Goal: Information Seeking & Learning: Learn about a topic

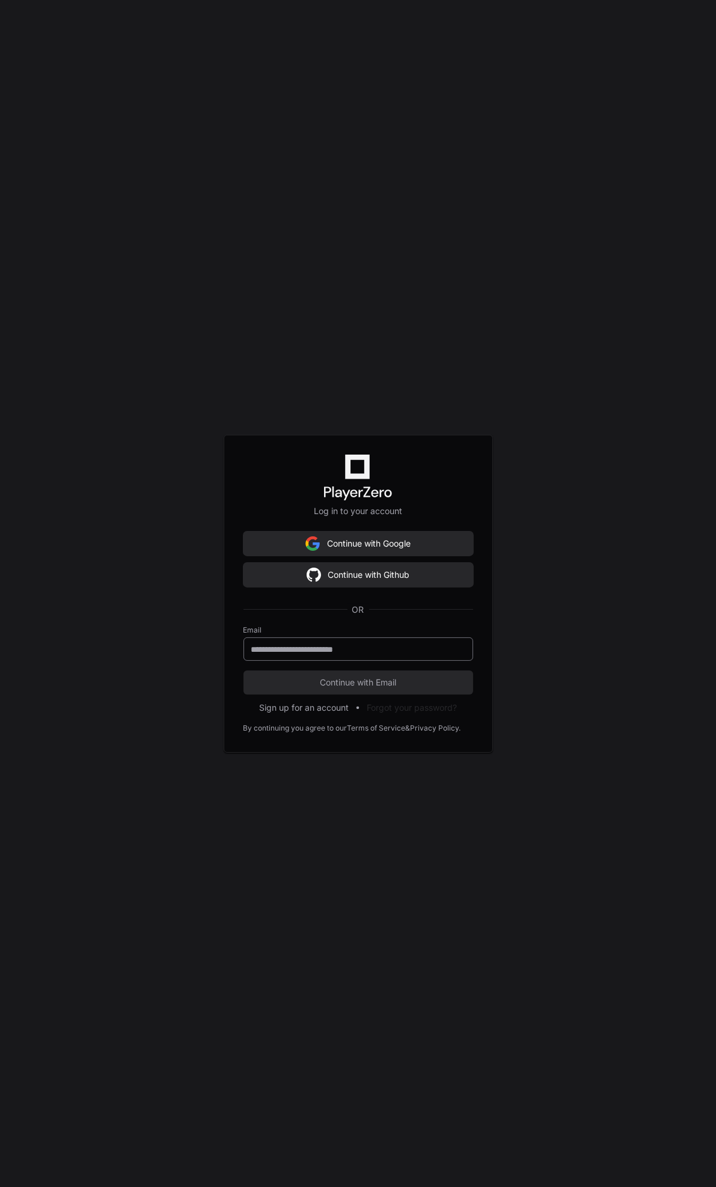
click at [295, 646] on input "email" at bounding box center [358, 649] width 214 height 12
type input "**********"
click at [322, 689] on button "Continue with Email" at bounding box center [359, 682] width 230 height 24
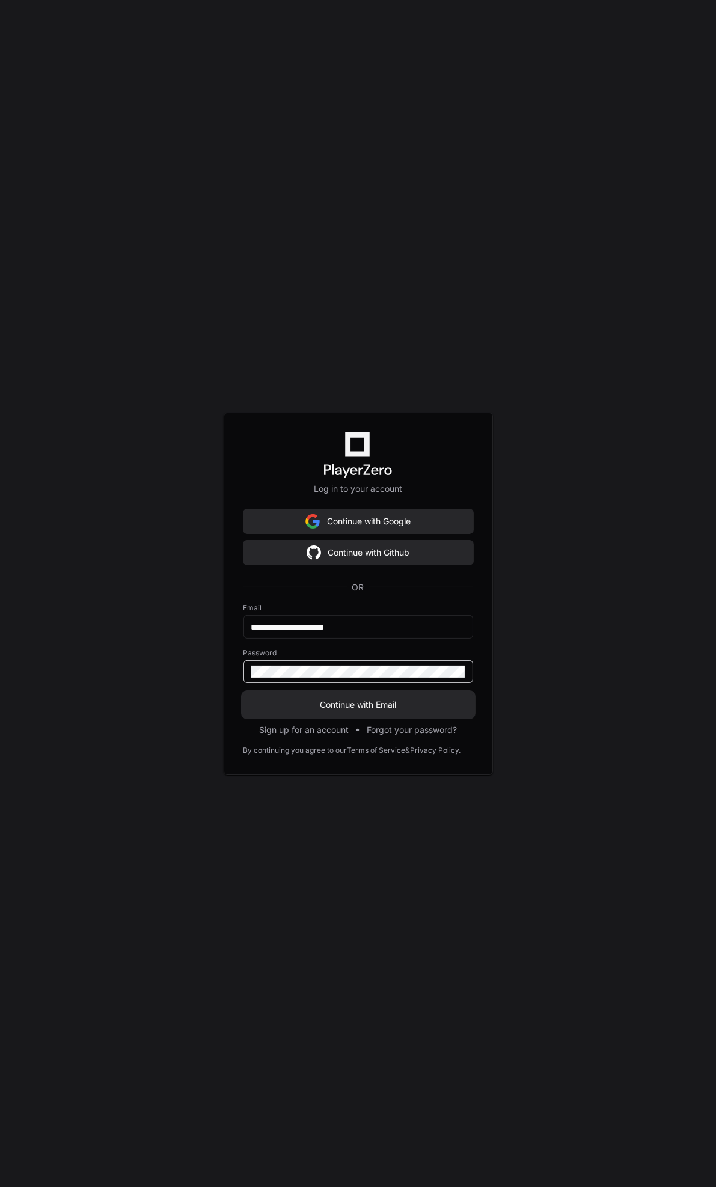
click at [244, 693] on button "Continue with Email" at bounding box center [359, 705] width 230 height 24
click at [170, 680] on div "**********" at bounding box center [358, 593] width 716 height 1187
click at [244, 693] on button "Continue with Email" at bounding box center [359, 705] width 230 height 24
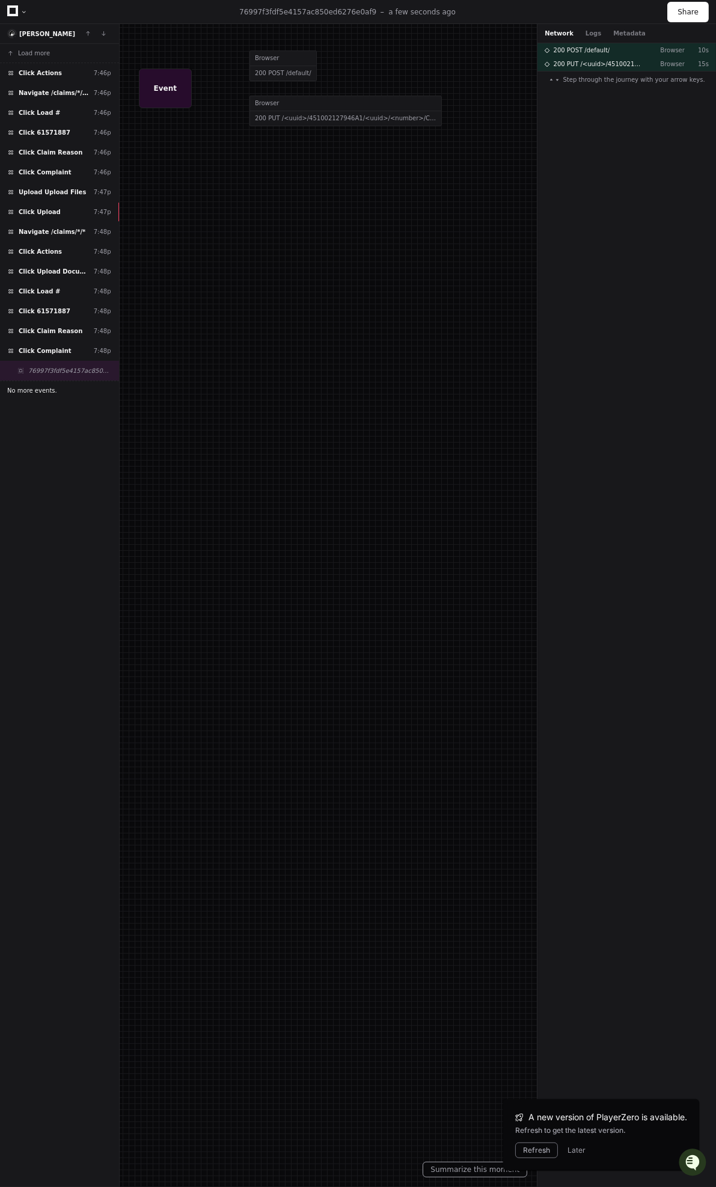
click at [55, 396] on button "No more events." at bounding box center [59, 390] width 119 height 19
click at [51, 351] on span "Click Complaint" at bounding box center [45, 350] width 53 height 9
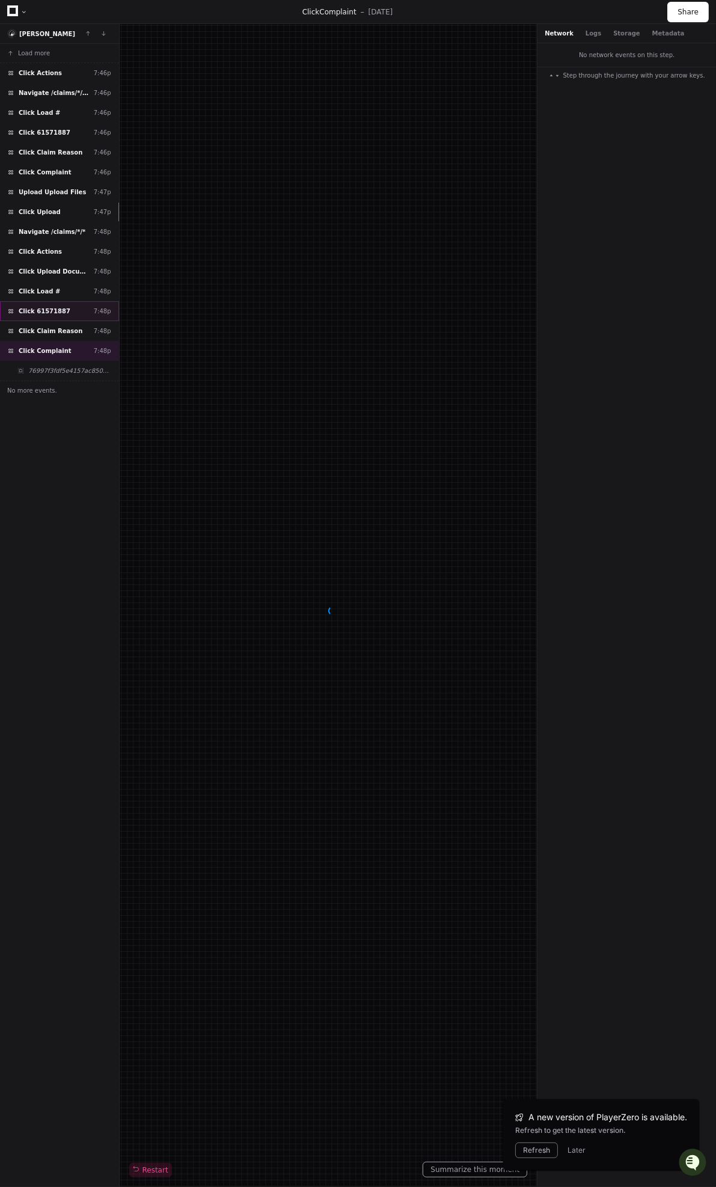
click at [49, 314] on span "Click 61571887" at bounding box center [45, 311] width 52 height 9
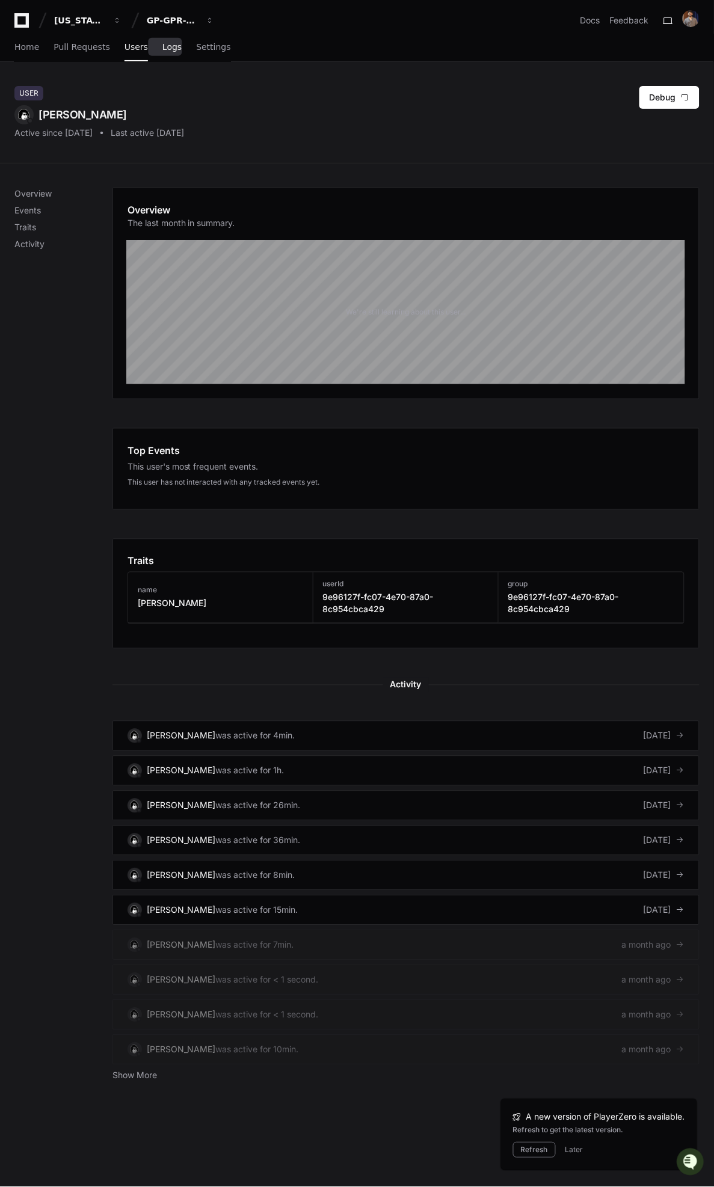
click at [171, 48] on span "Logs" at bounding box center [171, 46] width 19 height 7
click at [179, 18] on div "GP-GPR-CXPortal" at bounding box center [173, 20] width 52 height 12
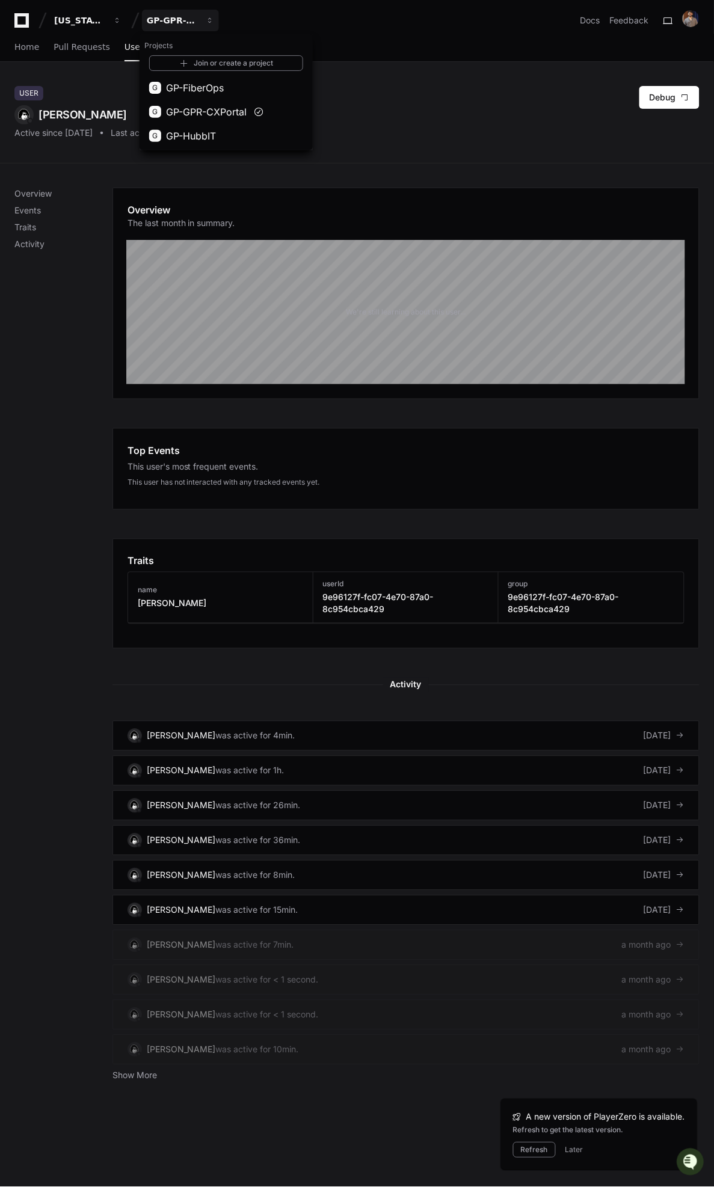
click at [399, 100] on div "User Chris Kennedy Active since 7 months ago Last active 9 days ago Debug" at bounding box center [356, 112] width 685 height 53
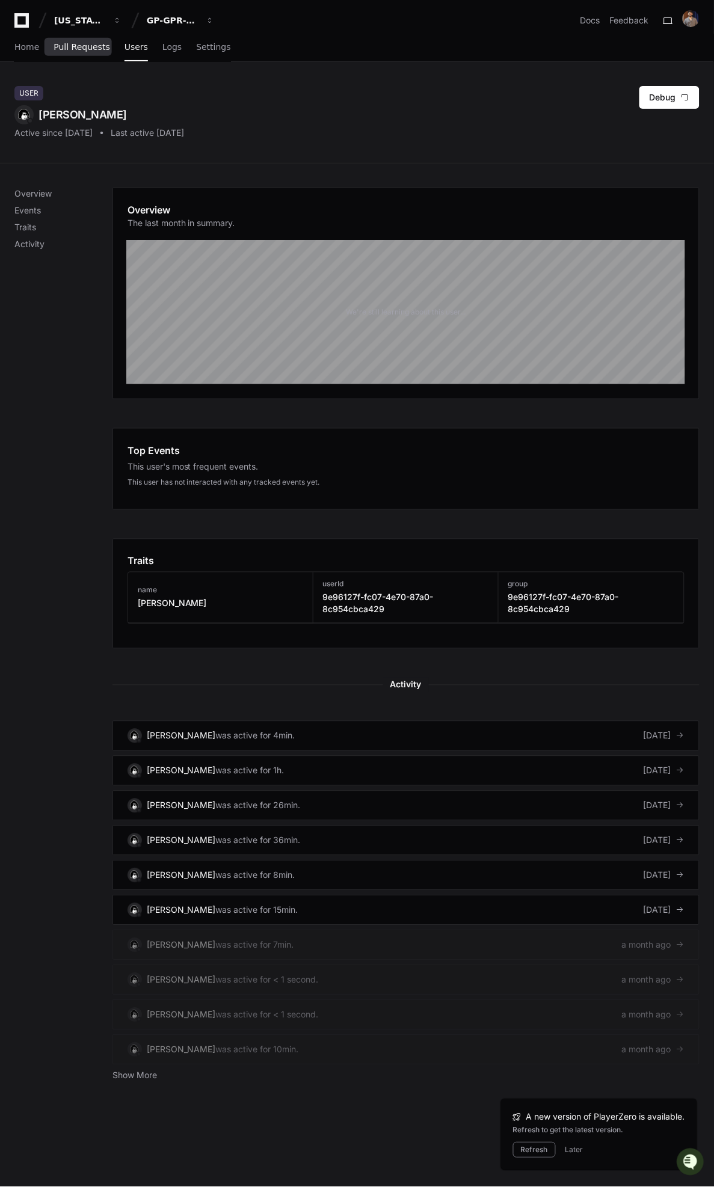
click at [63, 47] on span "Pull Requests" at bounding box center [82, 46] width 56 height 7
click at [10, 57] on div "Home Pull Requests Users Logs Settings" at bounding box center [357, 48] width 714 height 28
click at [22, 44] on span "Home" at bounding box center [26, 46] width 25 height 7
click at [25, 46] on span "Home" at bounding box center [26, 46] width 25 height 7
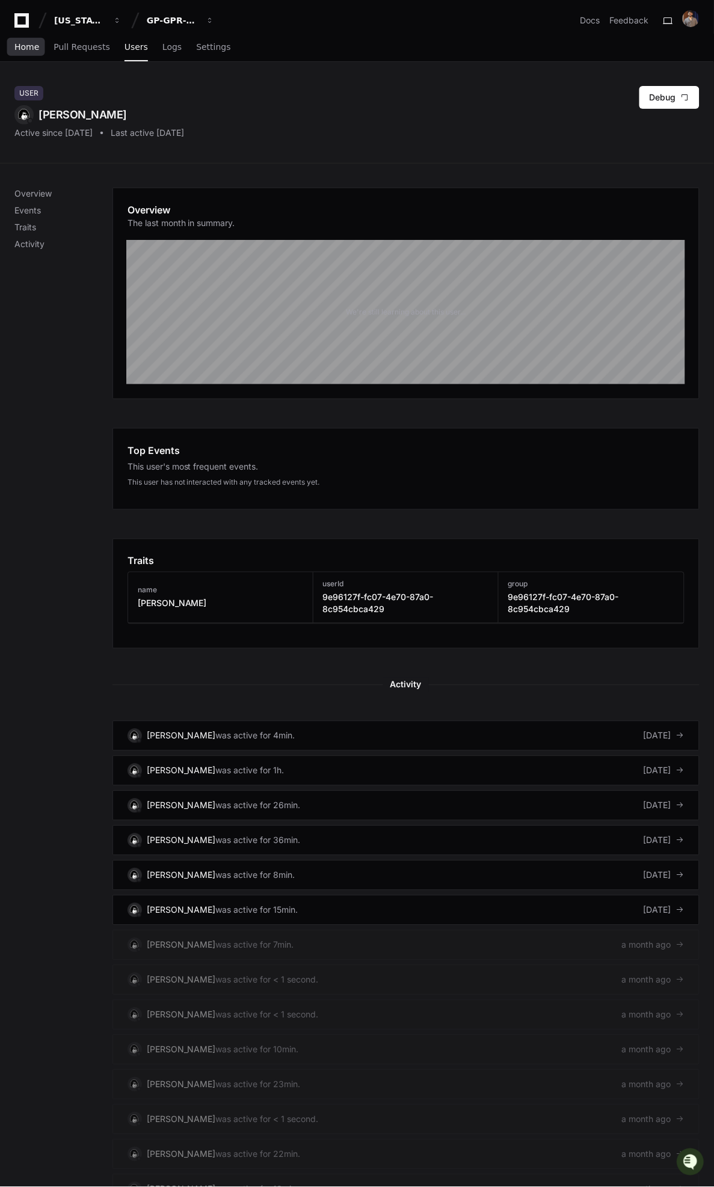
click at [31, 49] on span "Home" at bounding box center [26, 46] width 25 height 7
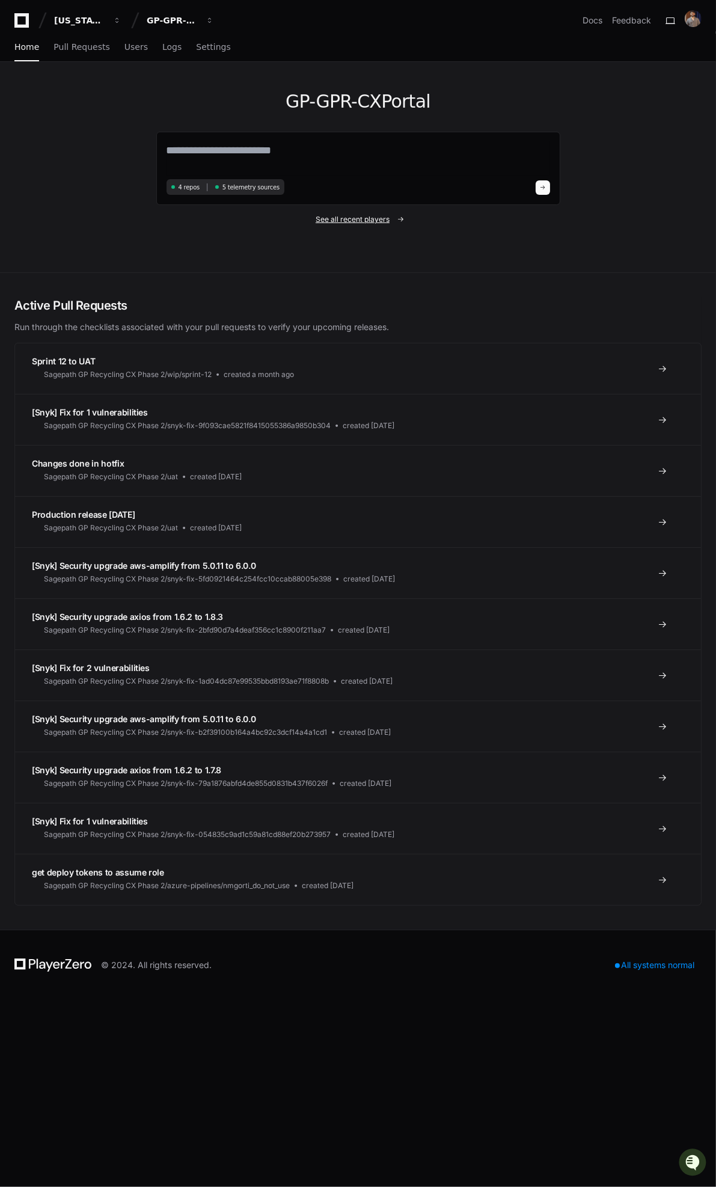
click at [365, 218] on span "See all recent players" at bounding box center [353, 220] width 74 height 10
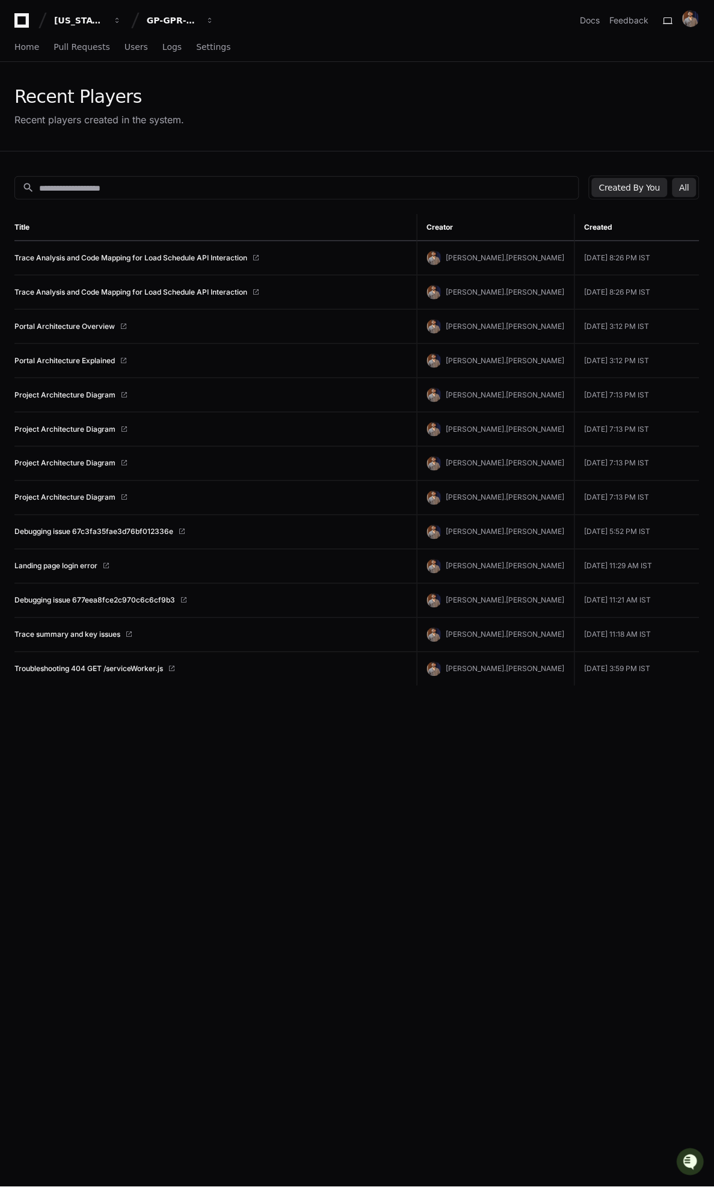
click at [689, 195] on button "All" at bounding box center [684, 187] width 24 height 19
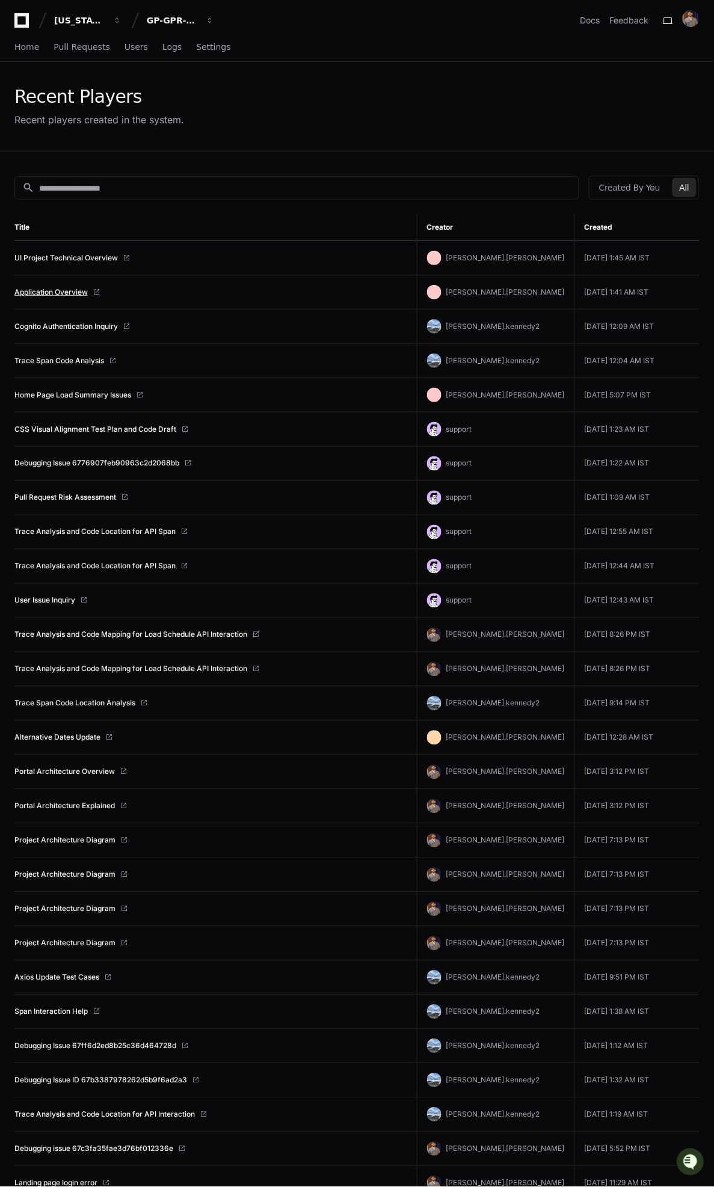
click at [48, 287] on link "Application Overview" at bounding box center [50, 292] width 73 height 10
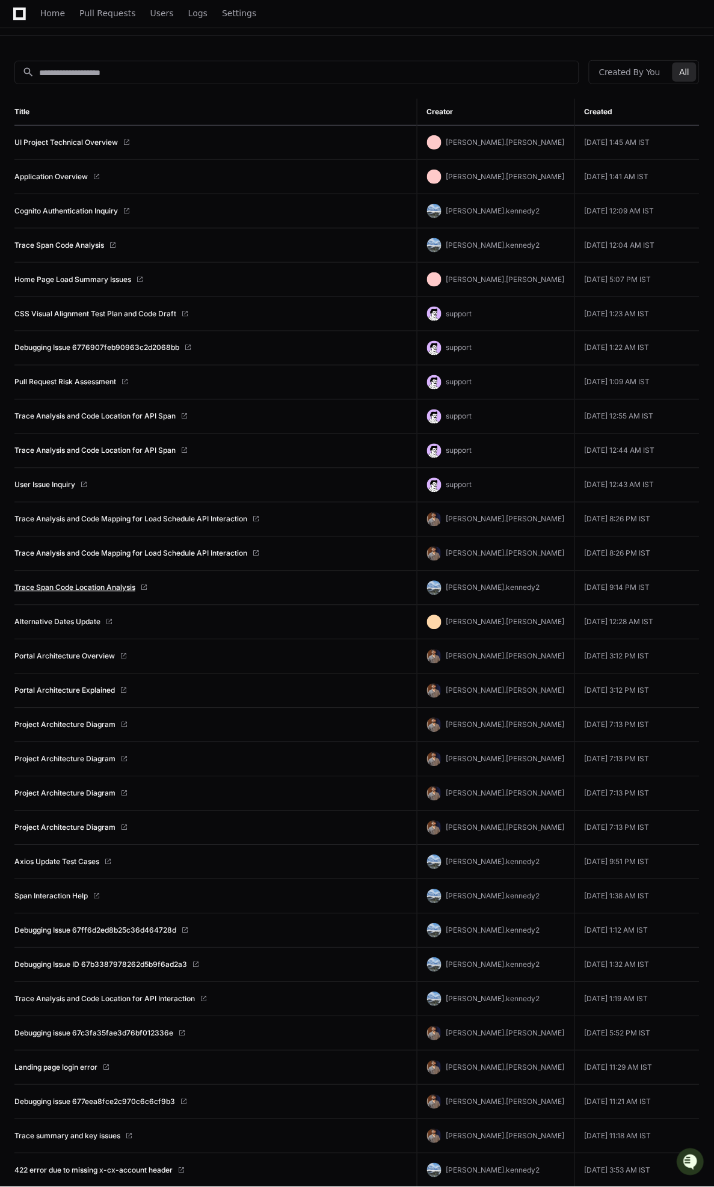
scroll to position [116, 0]
click at [120, 928] on link "Debugging Issue 67ff6d2ed8b25c36d464728d" at bounding box center [95, 930] width 162 height 10
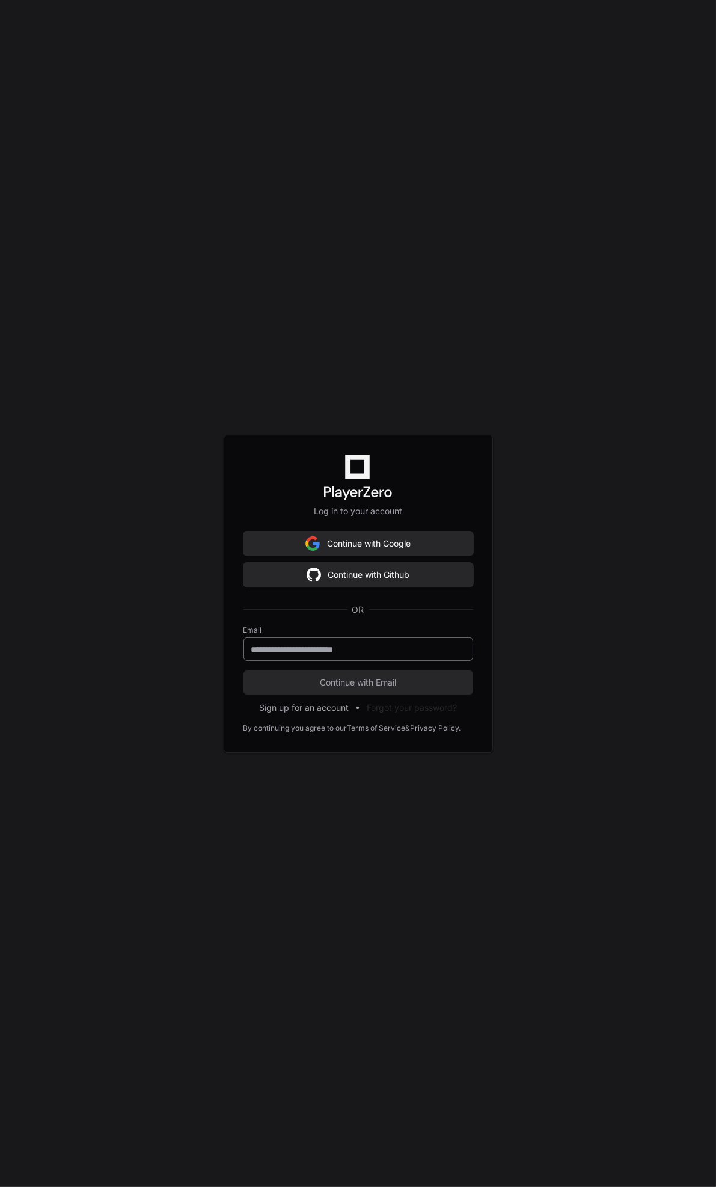
click at [331, 658] on div at bounding box center [359, 648] width 230 height 23
click at [331, 653] on input "email" at bounding box center [358, 649] width 214 height 12
type input "**********"
click at [379, 687] on span "Continue with Email" at bounding box center [359, 682] width 230 height 12
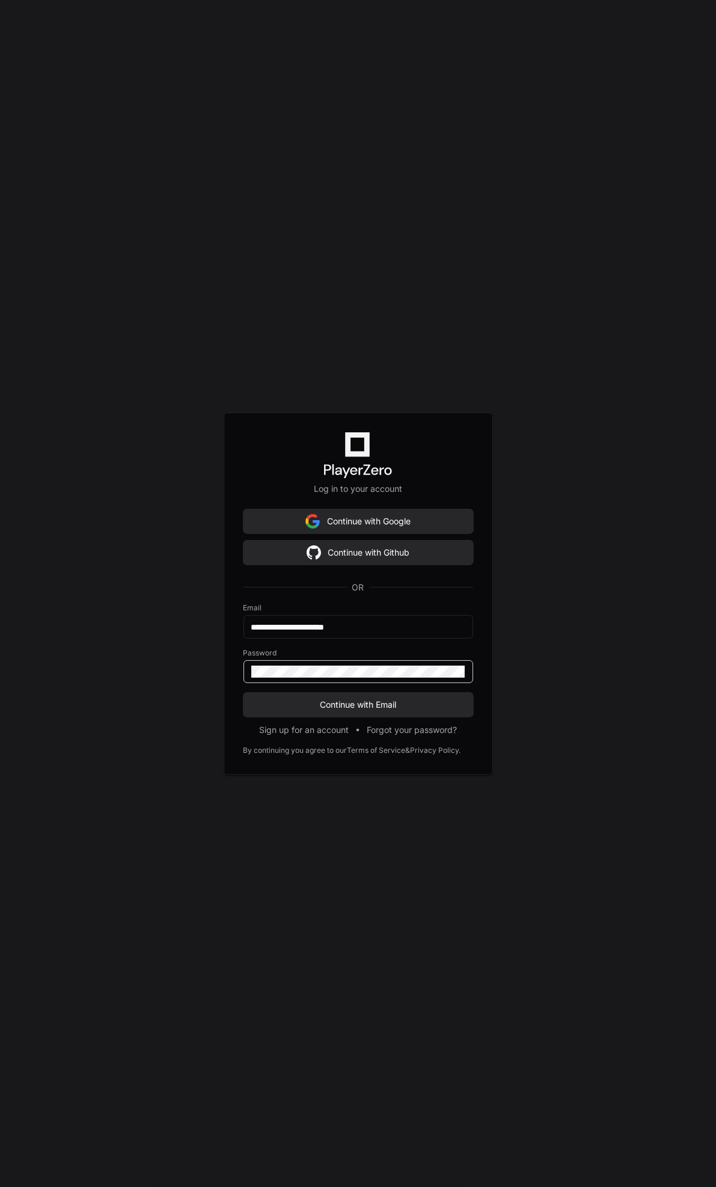
click at [244, 693] on button "Continue with Email" at bounding box center [359, 705] width 230 height 24
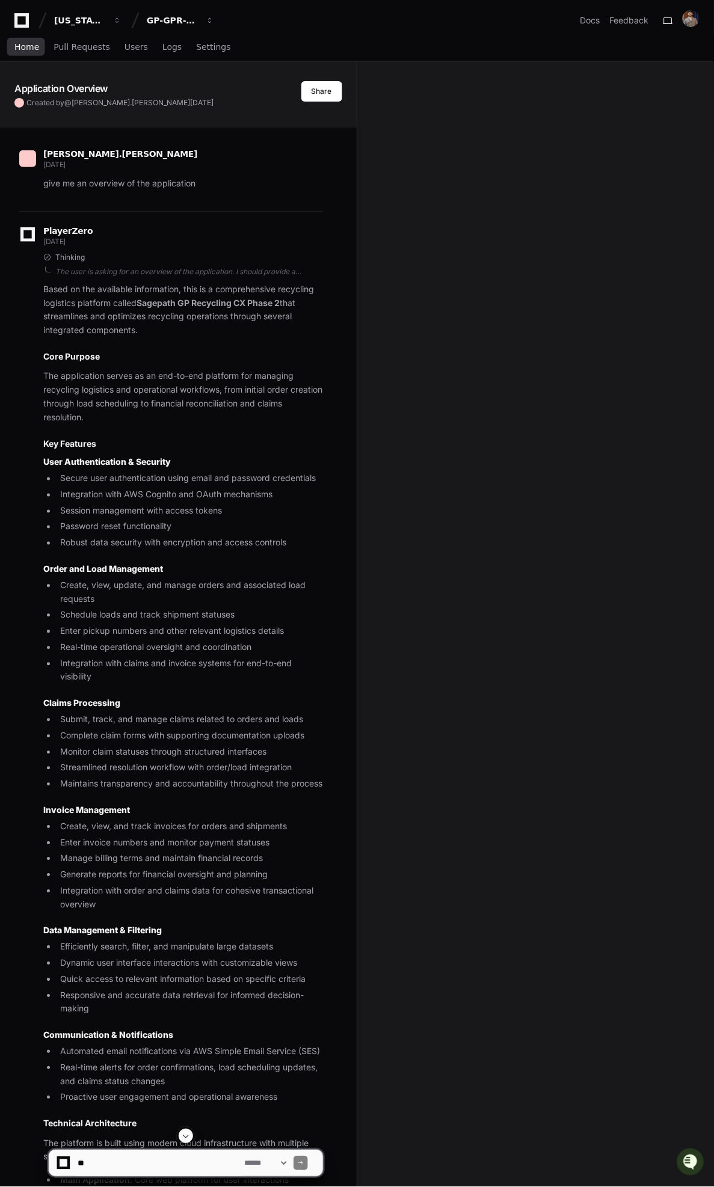
click at [32, 53] on link "Home" at bounding box center [26, 48] width 25 height 28
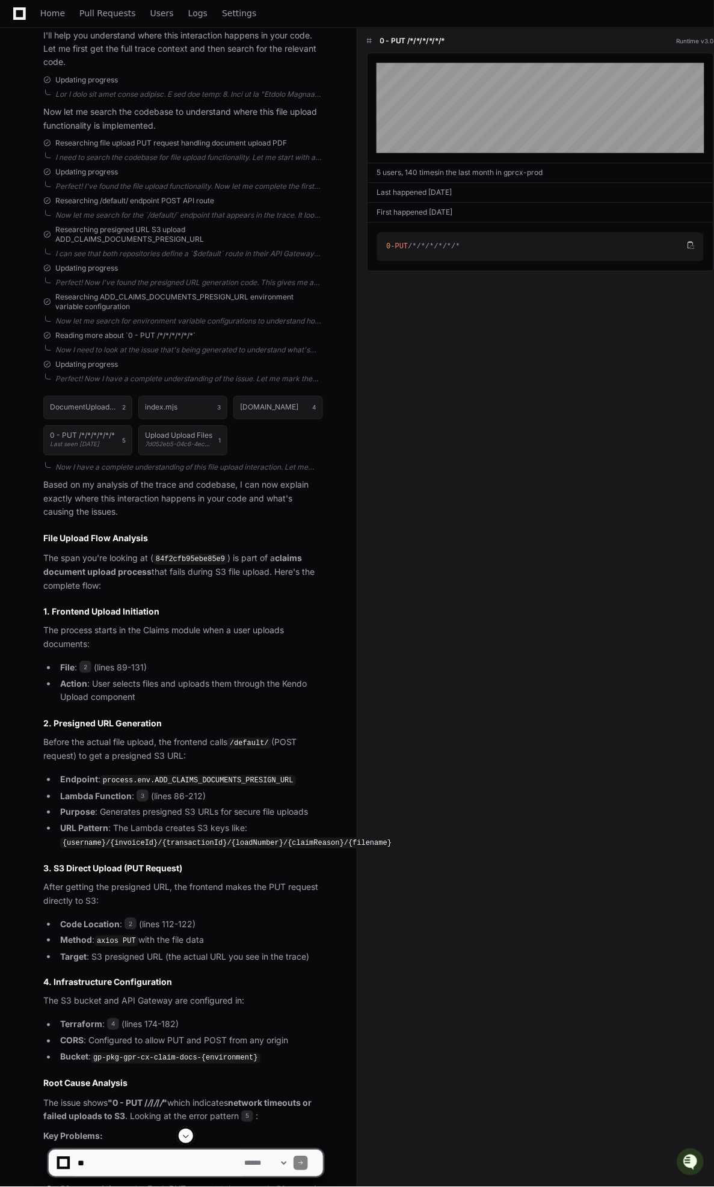
click at [69, 669] on strong "File" at bounding box center [67, 668] width 14 height 10
click at [88, 668] on span "2" at bounding box center [85, 667] width 12 height 12
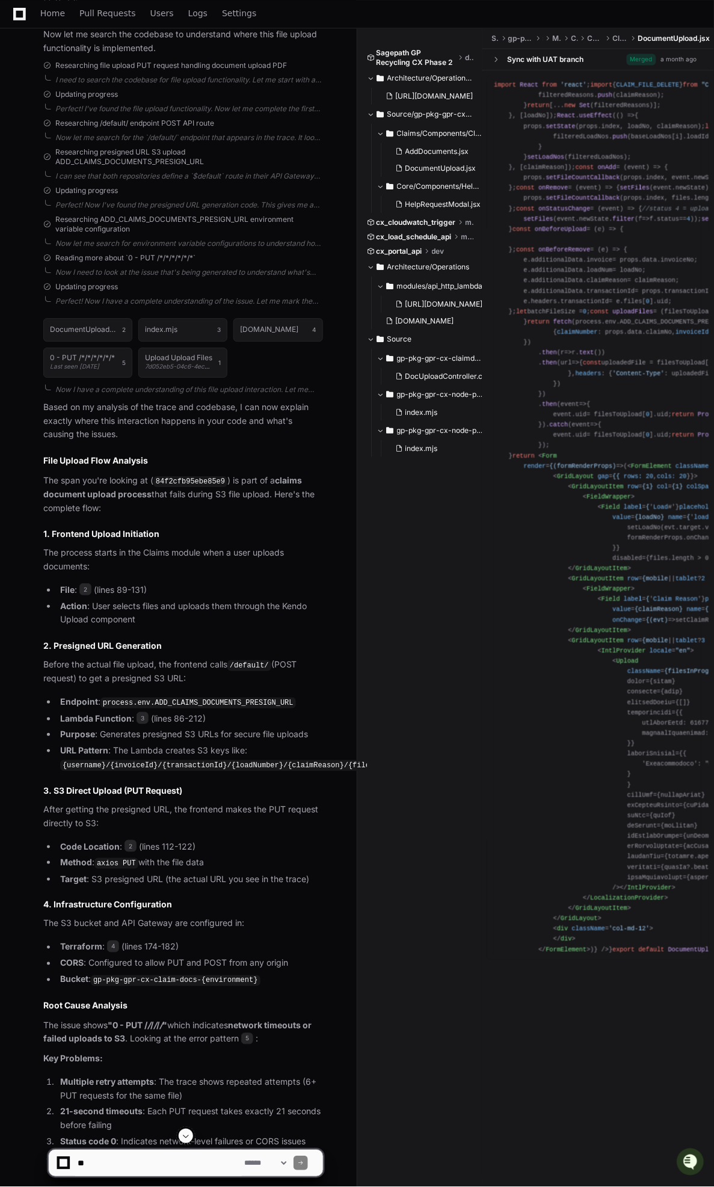
scroll to position [473, 0]
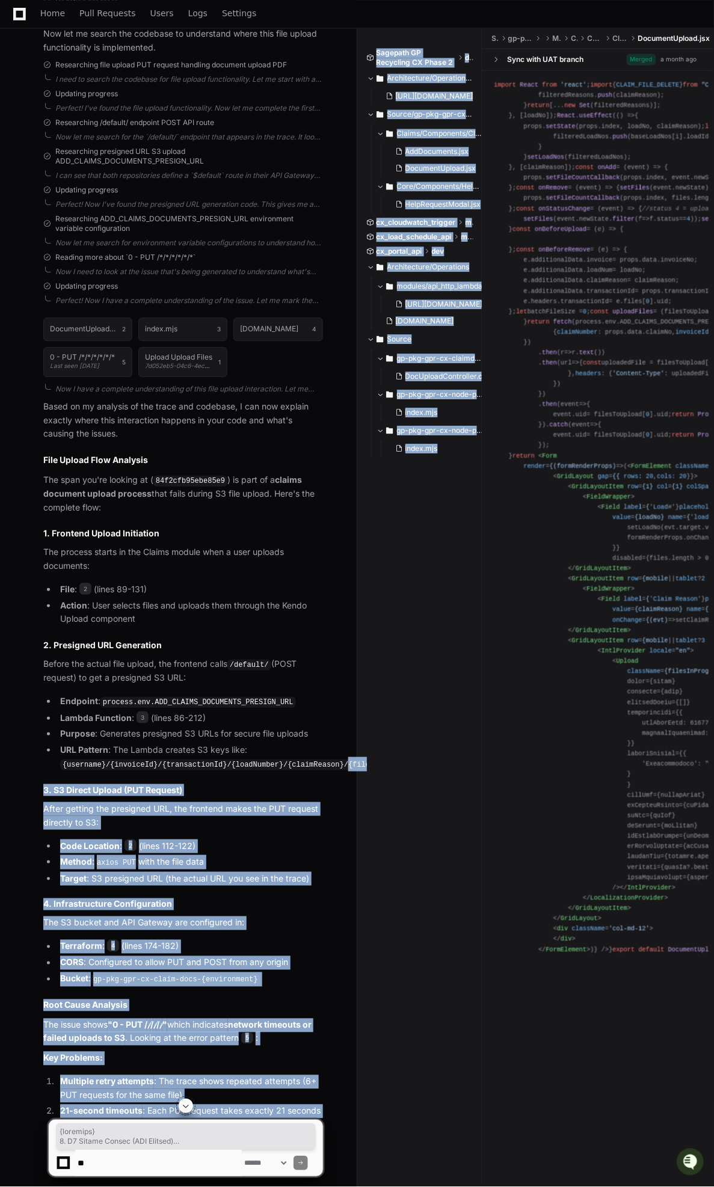
drag, startPoint x: 348, startPoint y: 759, endPoint x: 397, endPoint y: 759, distance: 49.3
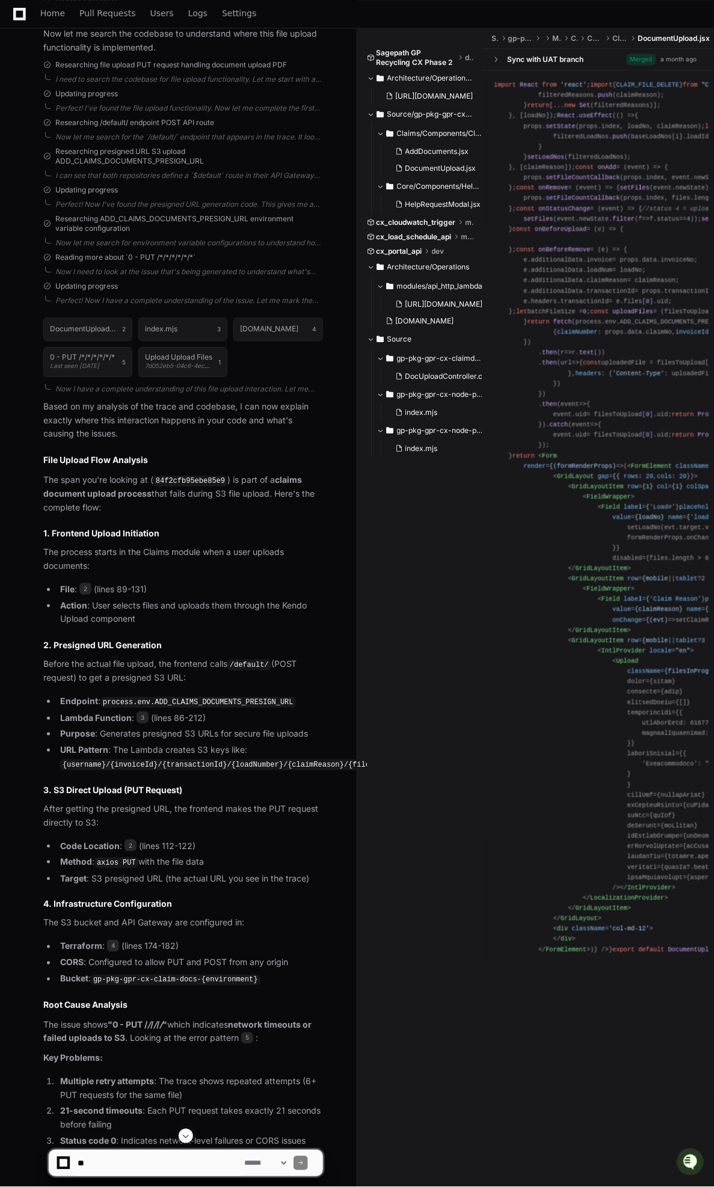
click at [200, 802] on p "After getting the presigned URL, the frontend makes the PUT request directly to…" at bounding box center [183, 816] width 280 height 28
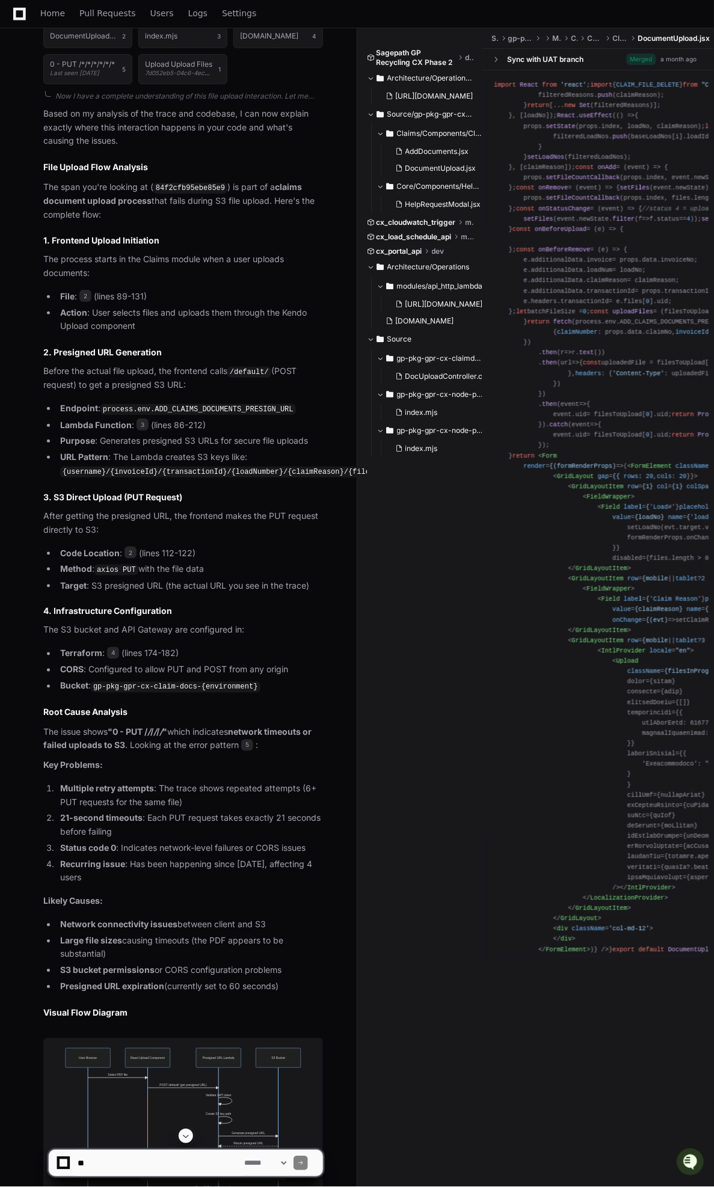
scroll to position [769, 0]
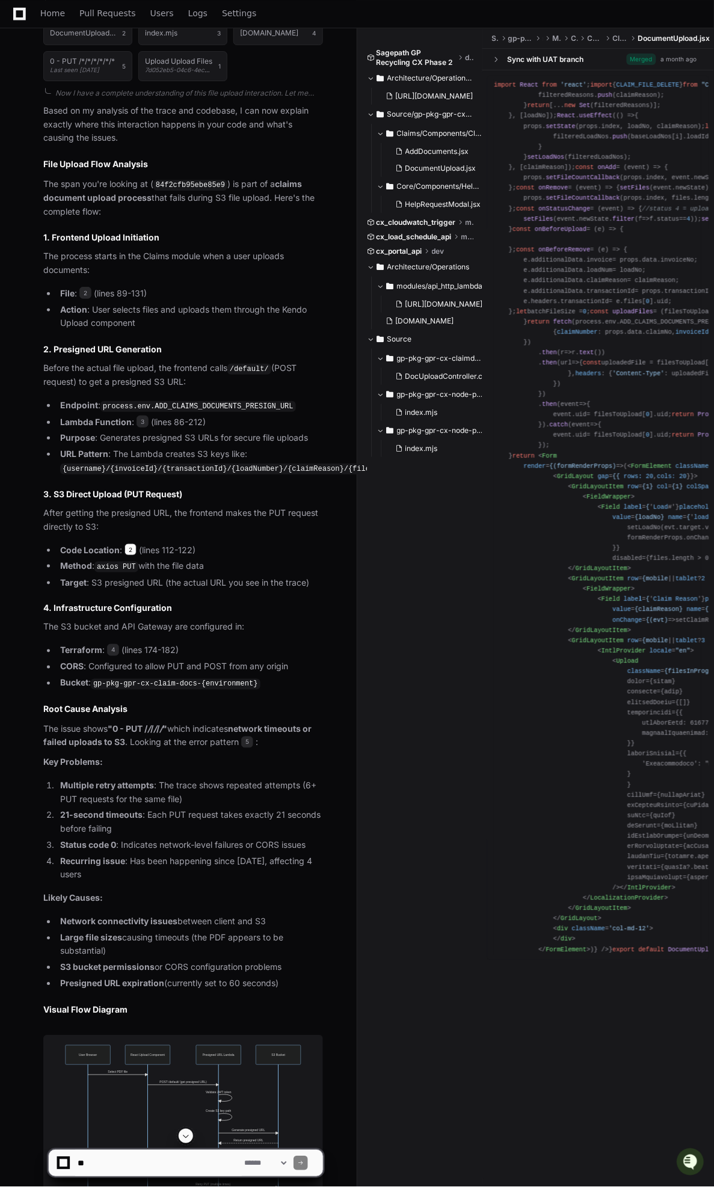
click at [134, 547] on span "2" at bounding box center [130, 550] width 12 height 12
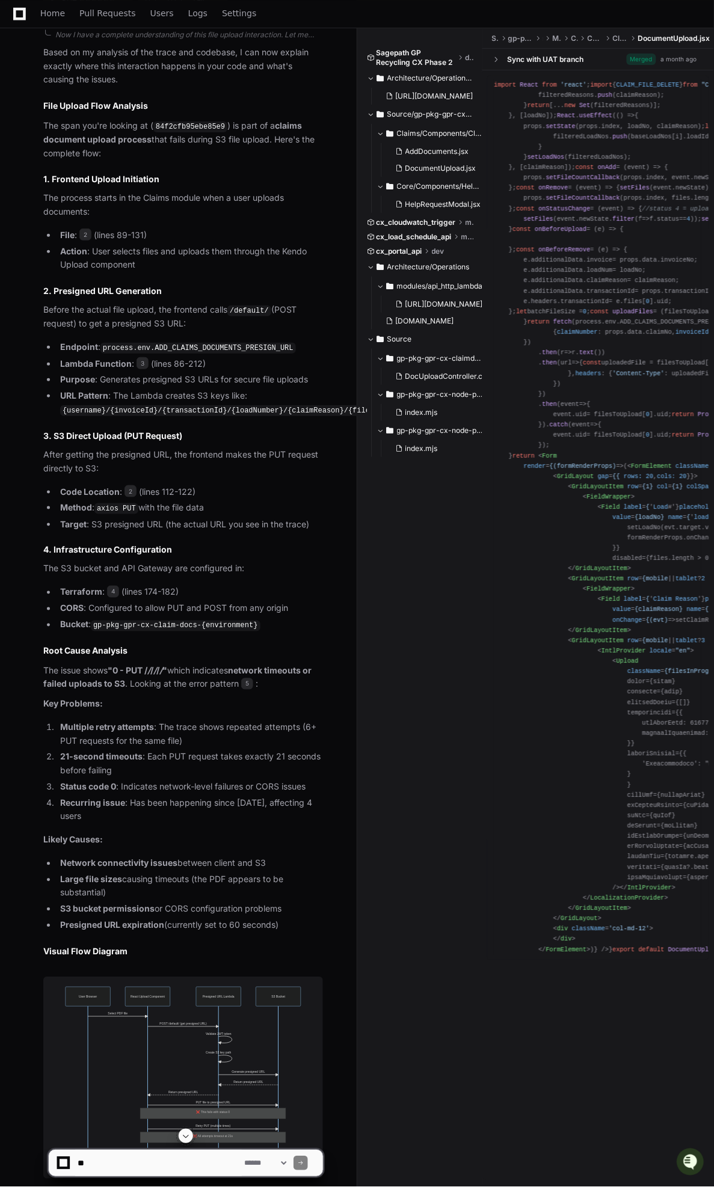
scroll to position [832, 0]
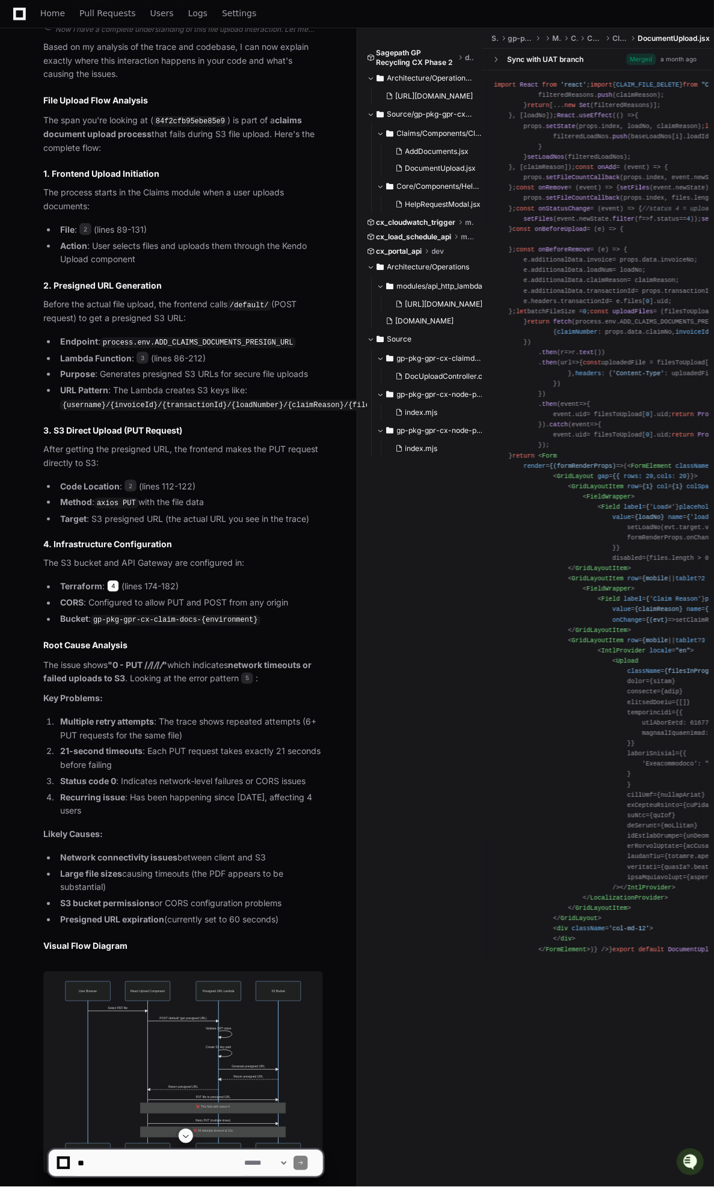
click at [116, 584] on span "4" at bounding box center [113, 586] width 12 height 12
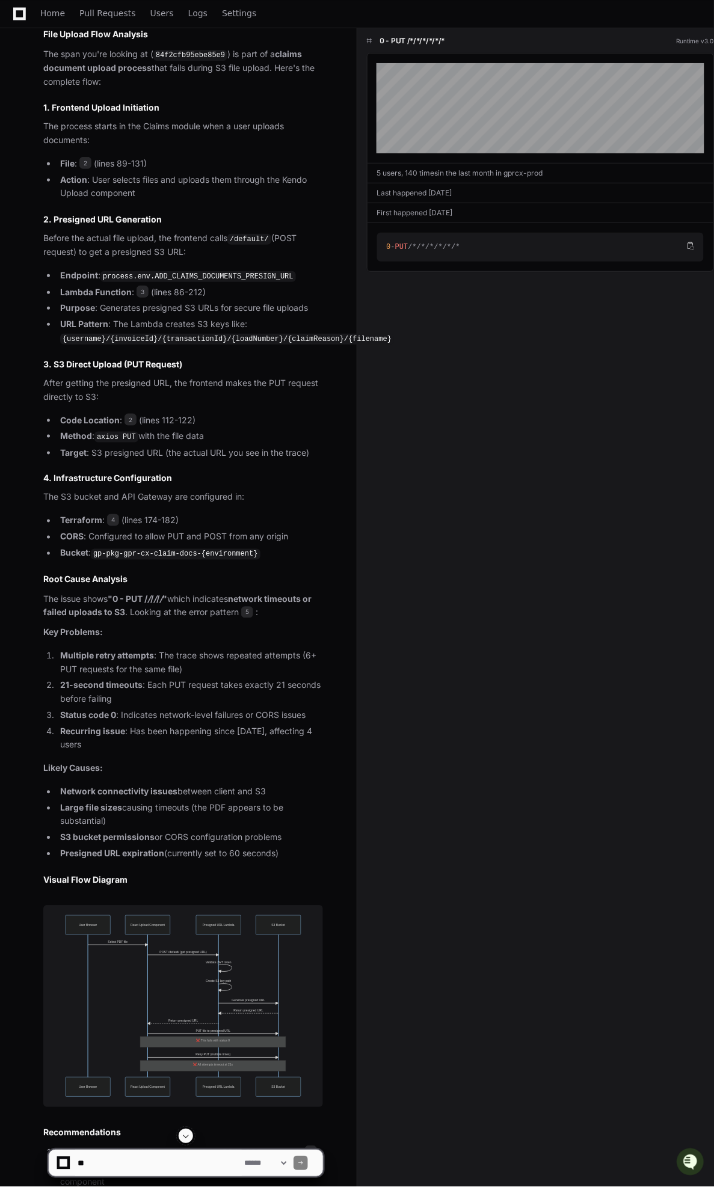
scroll to position [902, 0]
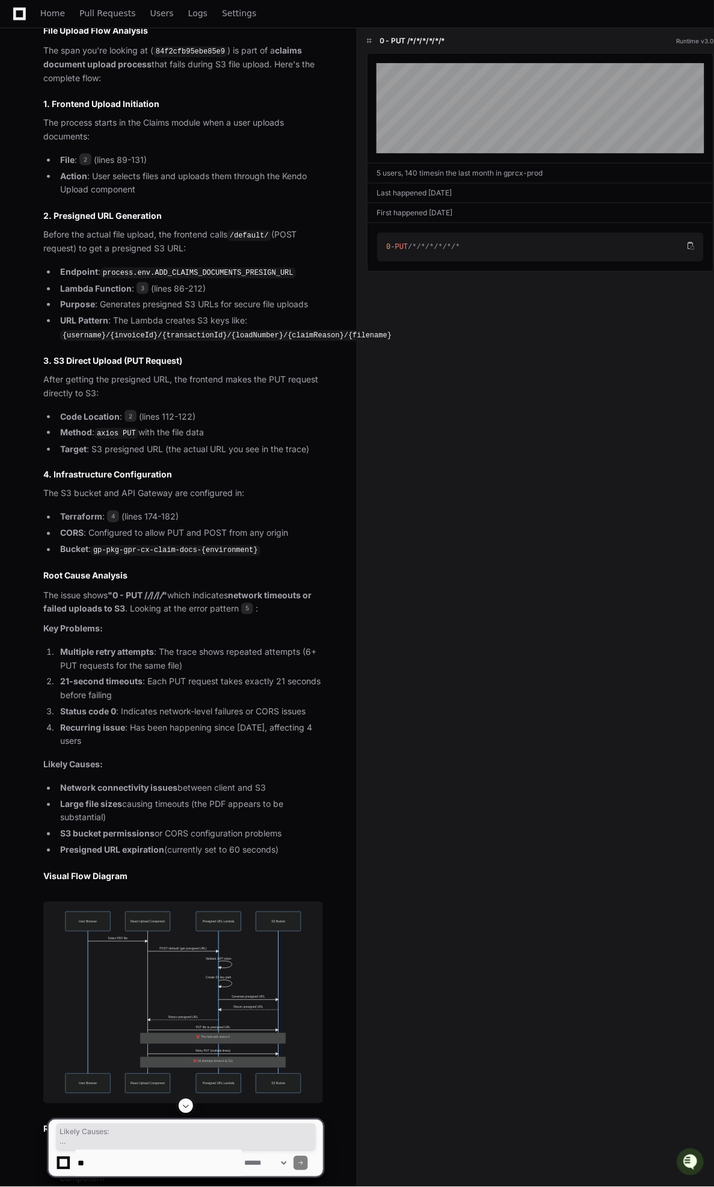
drag, startPoint x: 41, startPoint y: 761, endPoint x: 292, endPoint y: 839, distance: 262.7
click at [292, 839] on div "DocumentUpload.jsx 2 index.mjs 3 [DOMAIN_NAME] 4 0 - PUT /*/*/*/*/*/* Last seen…" at bounding box center [171, 583] width 304 height 1404
copy article "Likely Causes: Network connectivity issues between client and S3 Large file siz…"
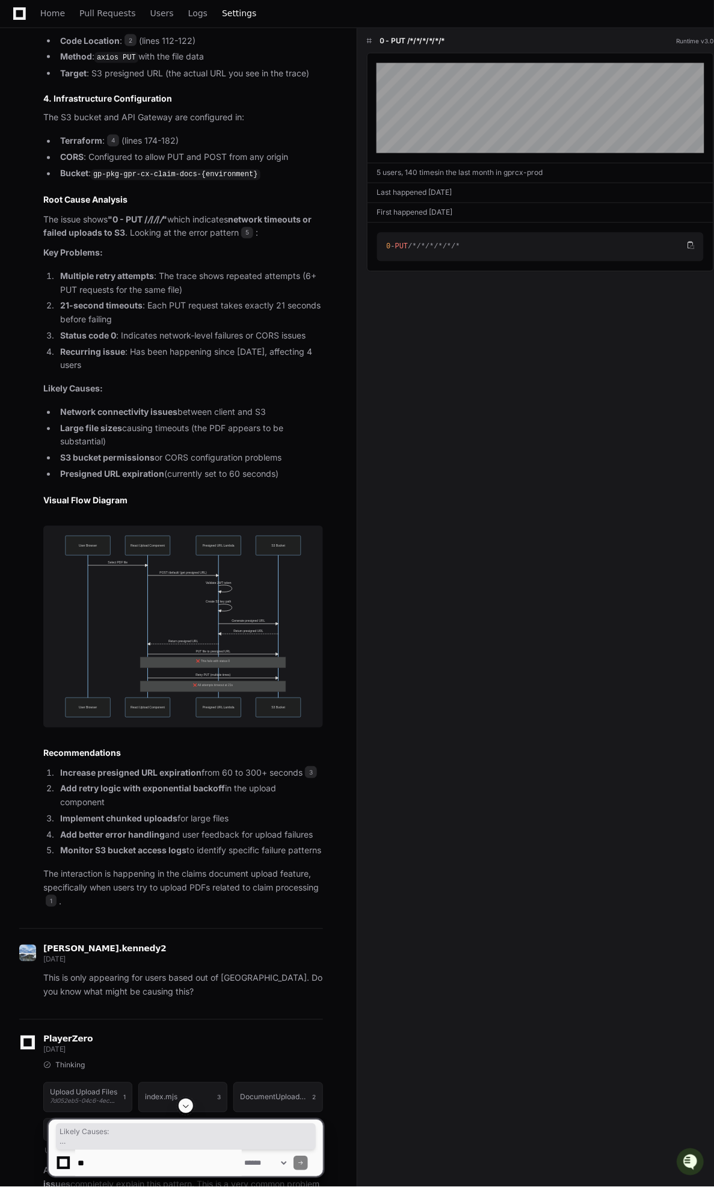
scroll to position [1304, 0]
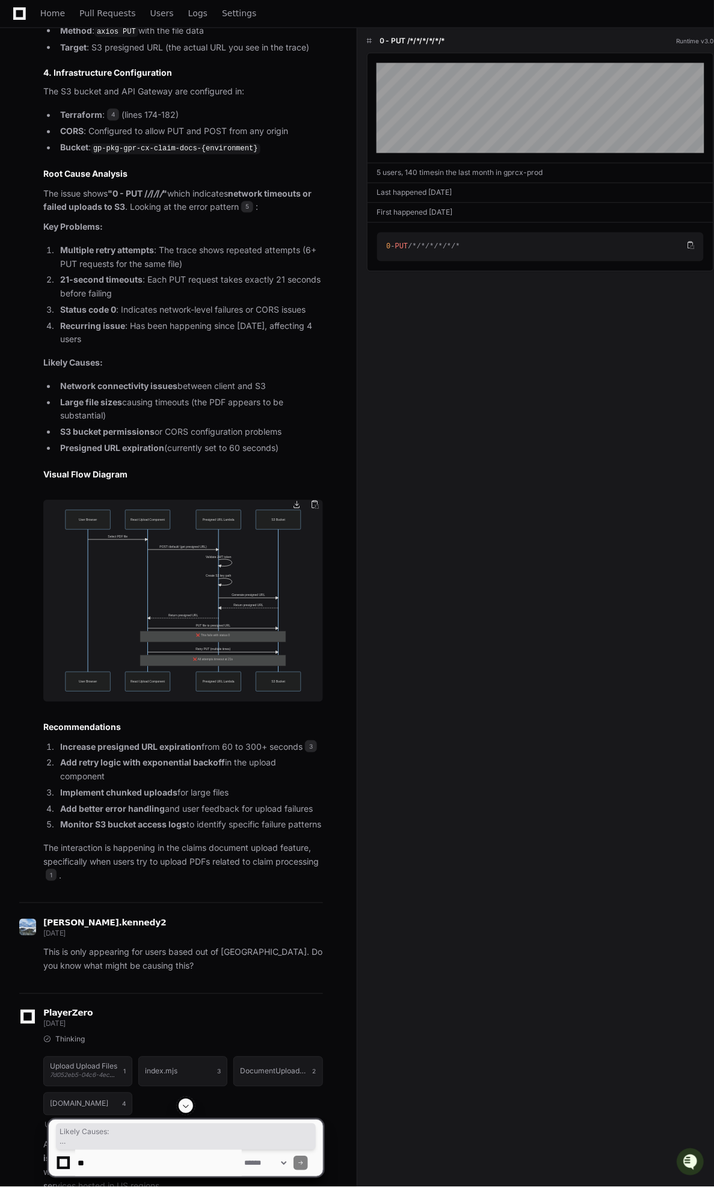
click at [175, 572] on img at bounding box center [183, 601] width 280 height 202
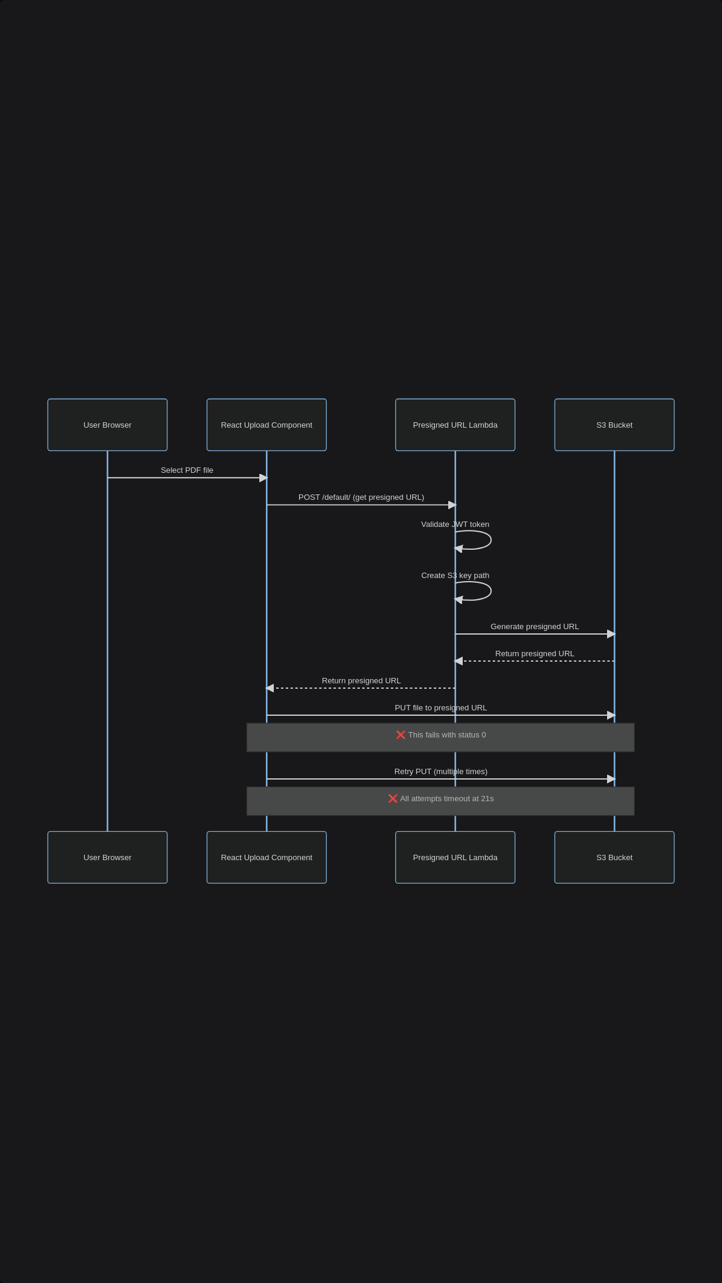
click at [91, 11] on img at bounding box center [361, 641] width 722 height 1283
click at [42, 0] on img at bounding box center [361, 641] width 722 height 1283
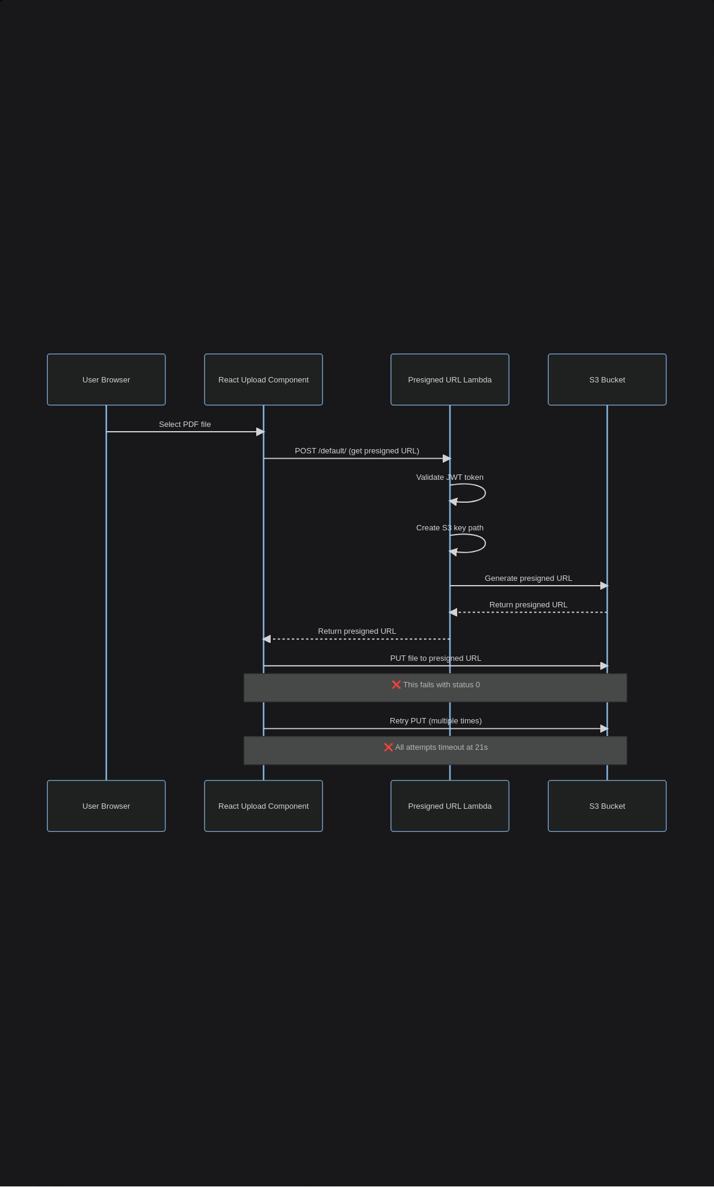
scroll to position [7631, 0]
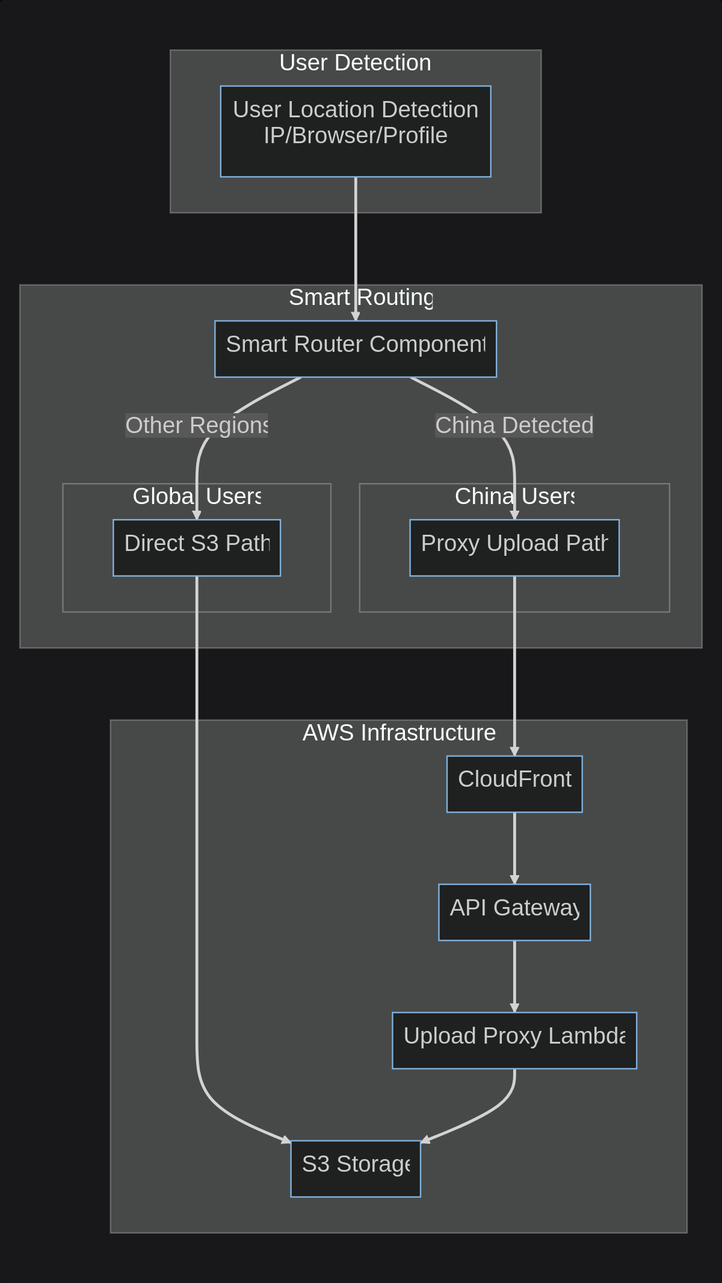
click at [64, 20] on img at bounding box center [361, 641] width 722 height 1283
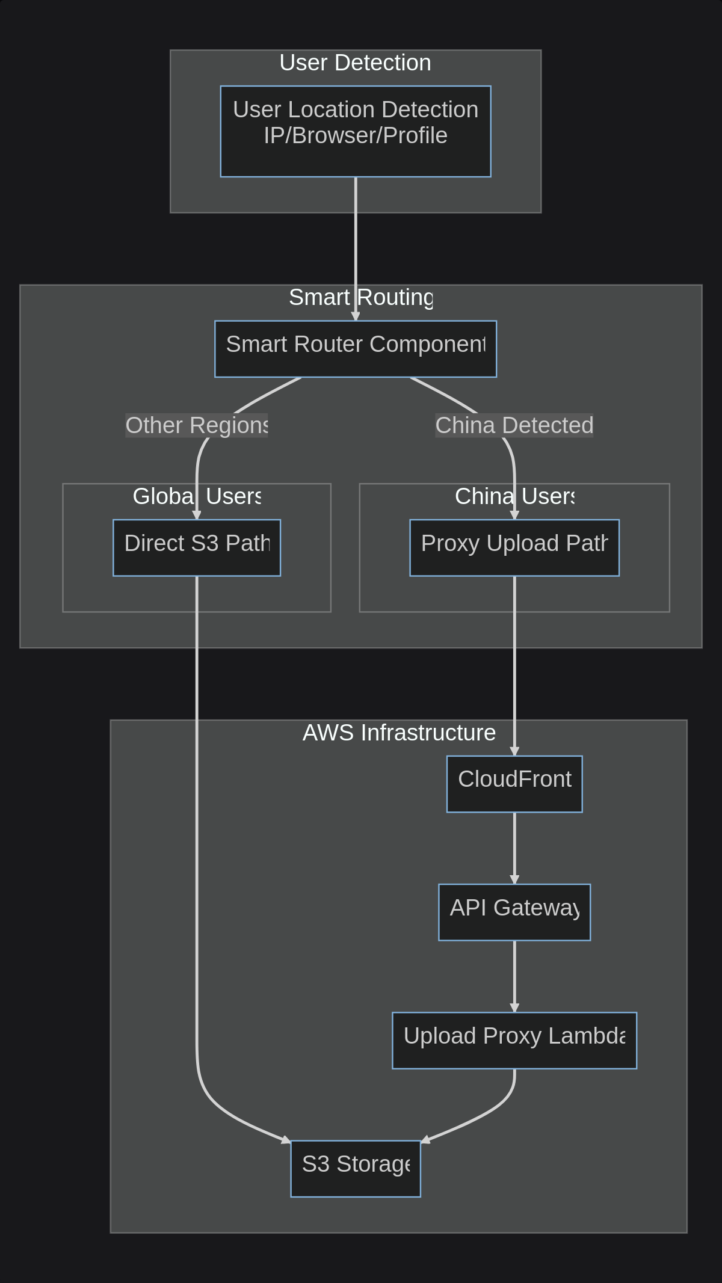
click at [555, 213] on img at bounding box center [361, 641] width 722 height 1283
click at [558, 149] on img at bounding box center [361, 641] width 722 height 1283
click at [45, 0] on img at bounding box center [361, 641] width 722 height 1283
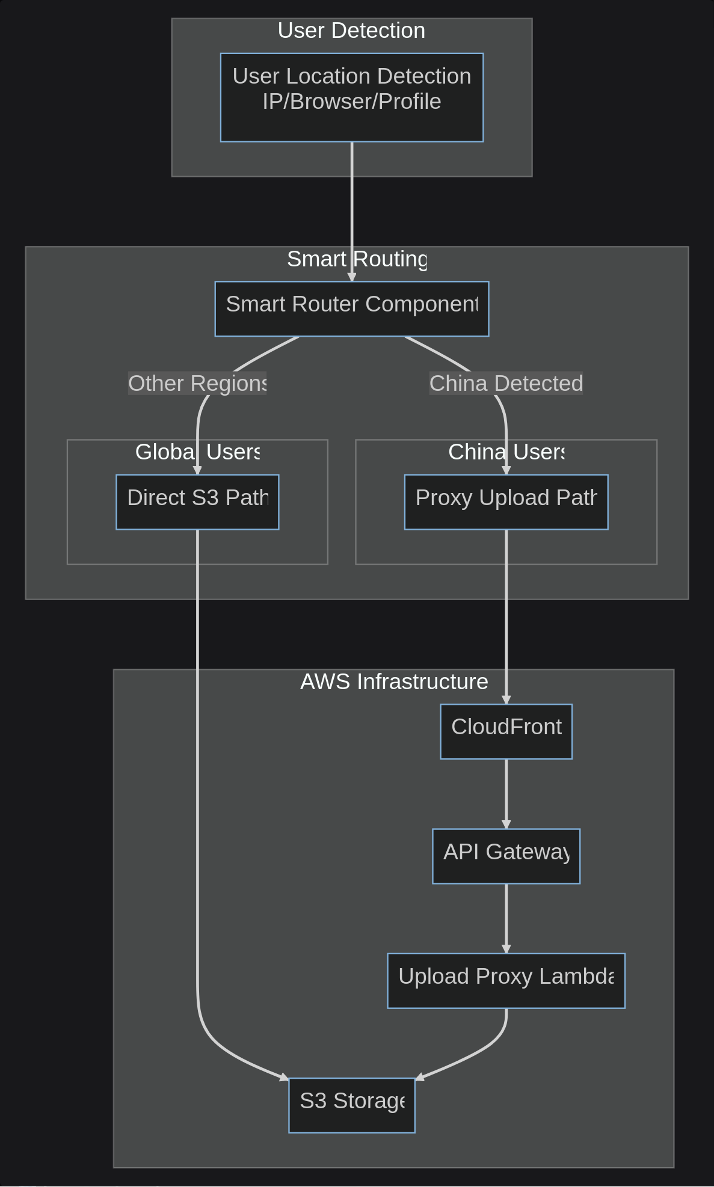
scroll to position [1054, 0]
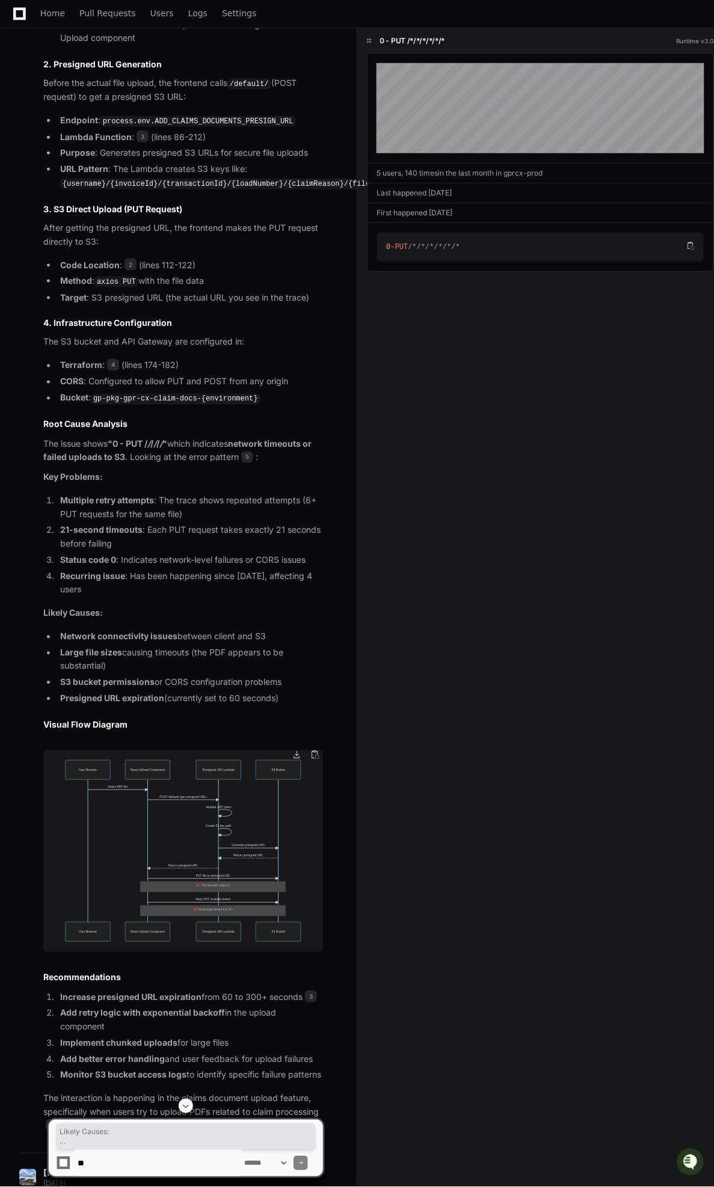
click at [198, 871] on img at bounding box center [183, 851] width 280 height 202
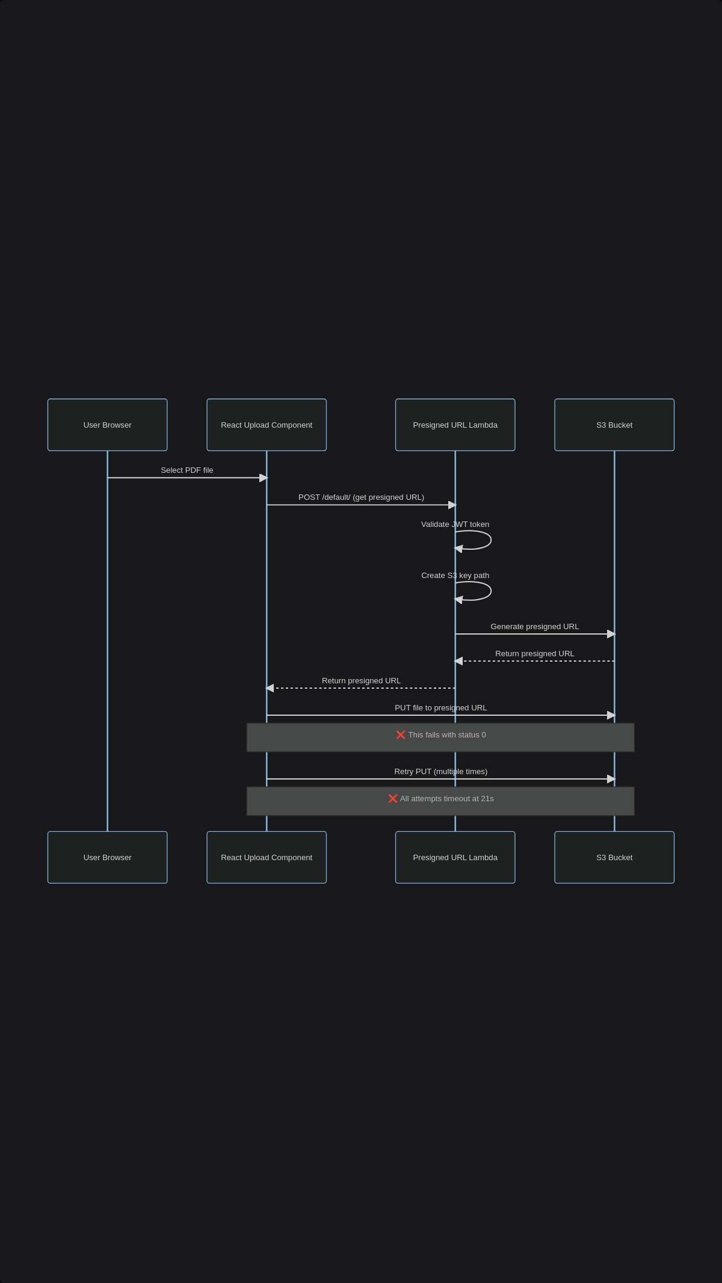
click at [715, 681] on img at bounding box center [361, 641] width 722 height 1283
click at [310, 207] on img at bounding box center [361, 641] width 722 height 1283
click at [49, 0] on img at bounding box center [361, 641] width 722 height 1283
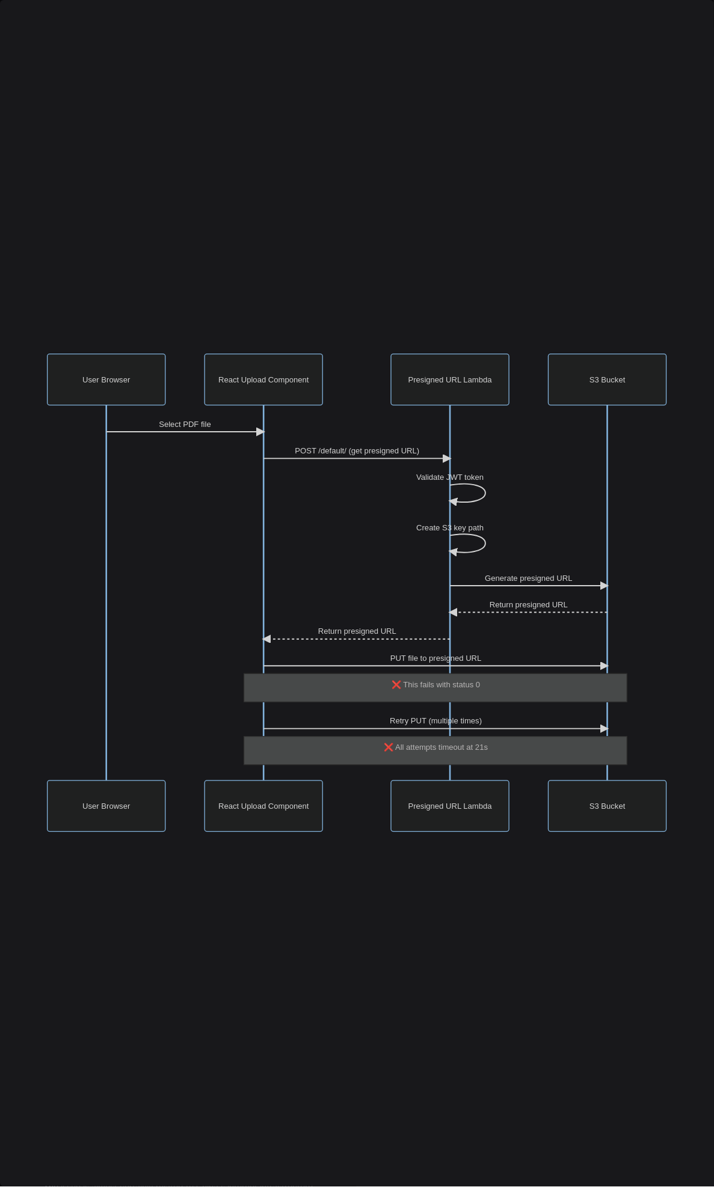
scroll to position [1153, 0]
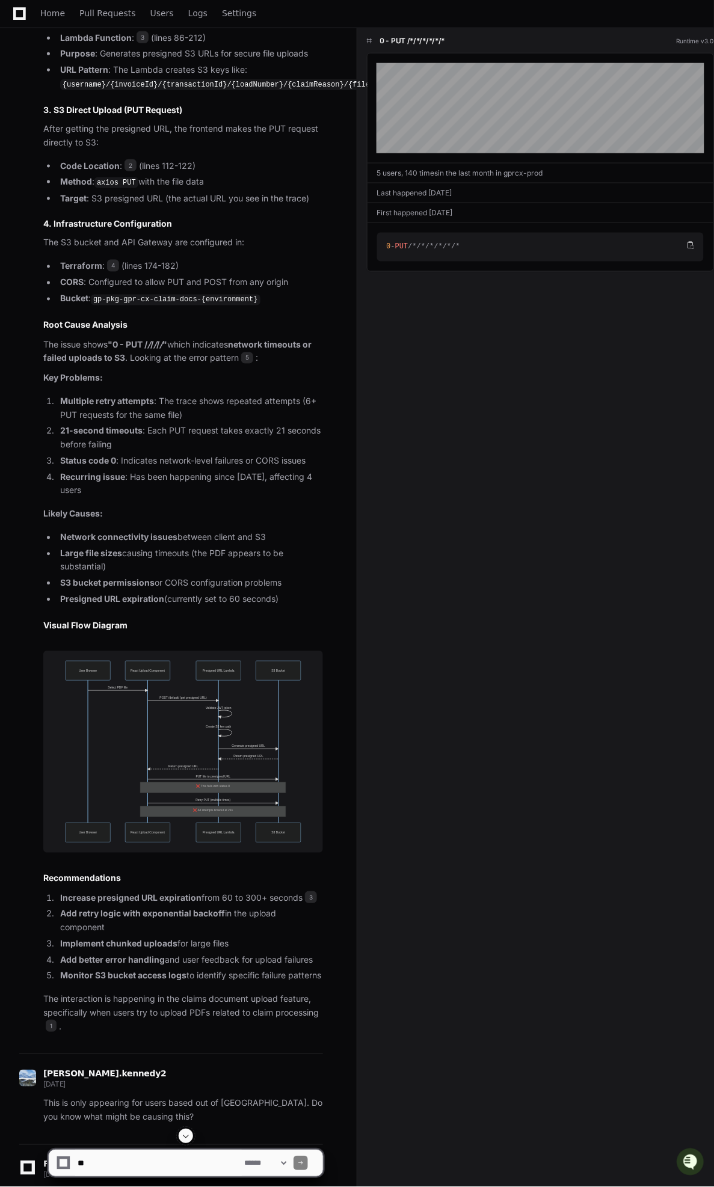
click at [176, 471] on li "Recurring issue : Has been happening since [DATE], affecting 4 users" at bounding box center [190, 485] width 266 height 28
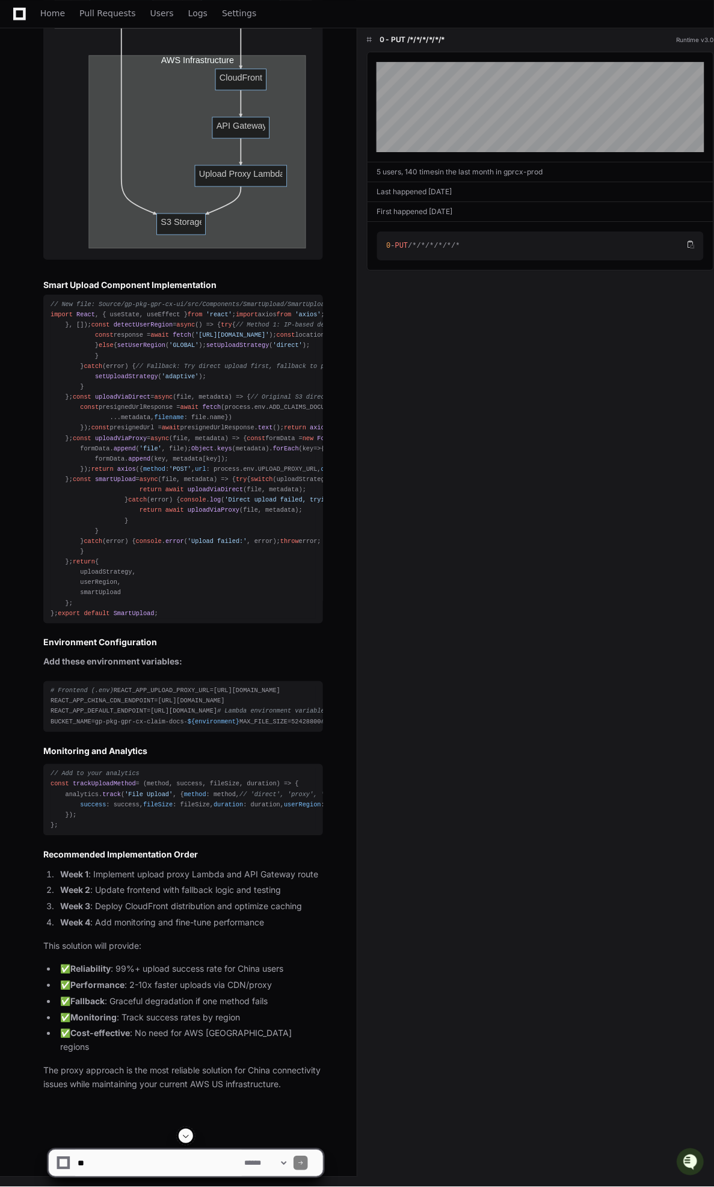
scroll to position [7731, 0]
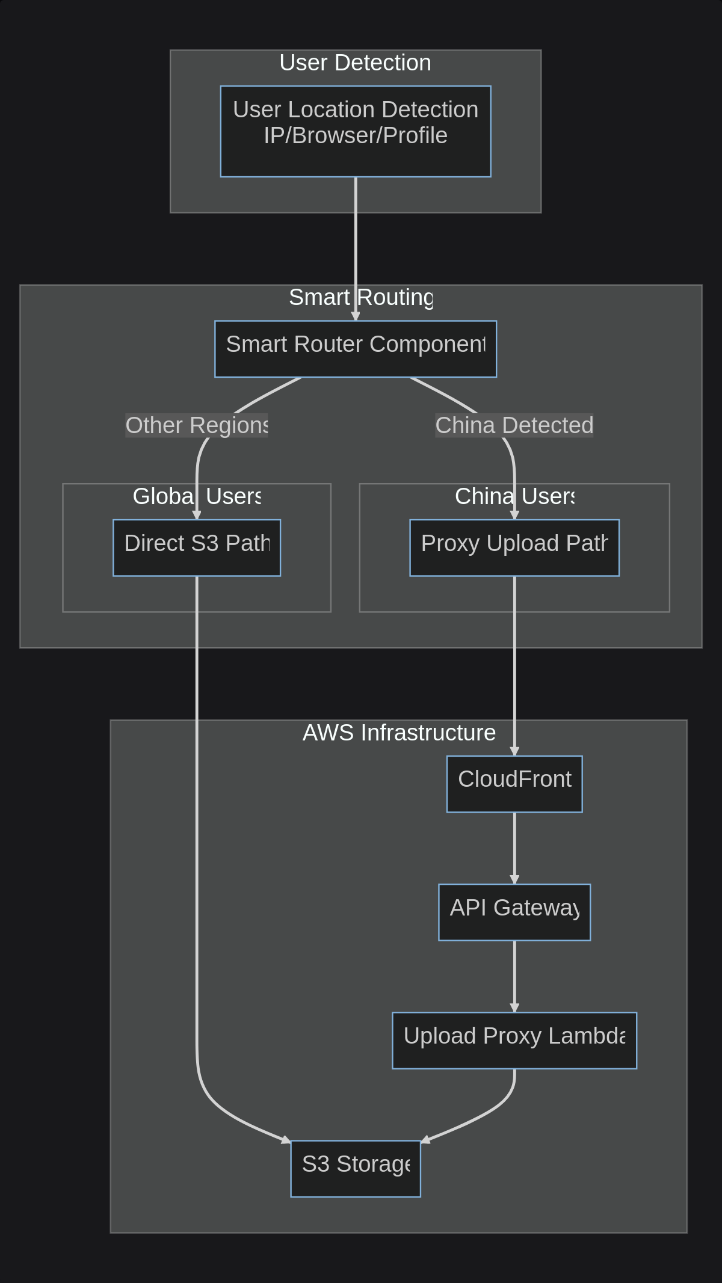
click at [46, 0] on img at bounding box center [361, 641] width 722 height 1283
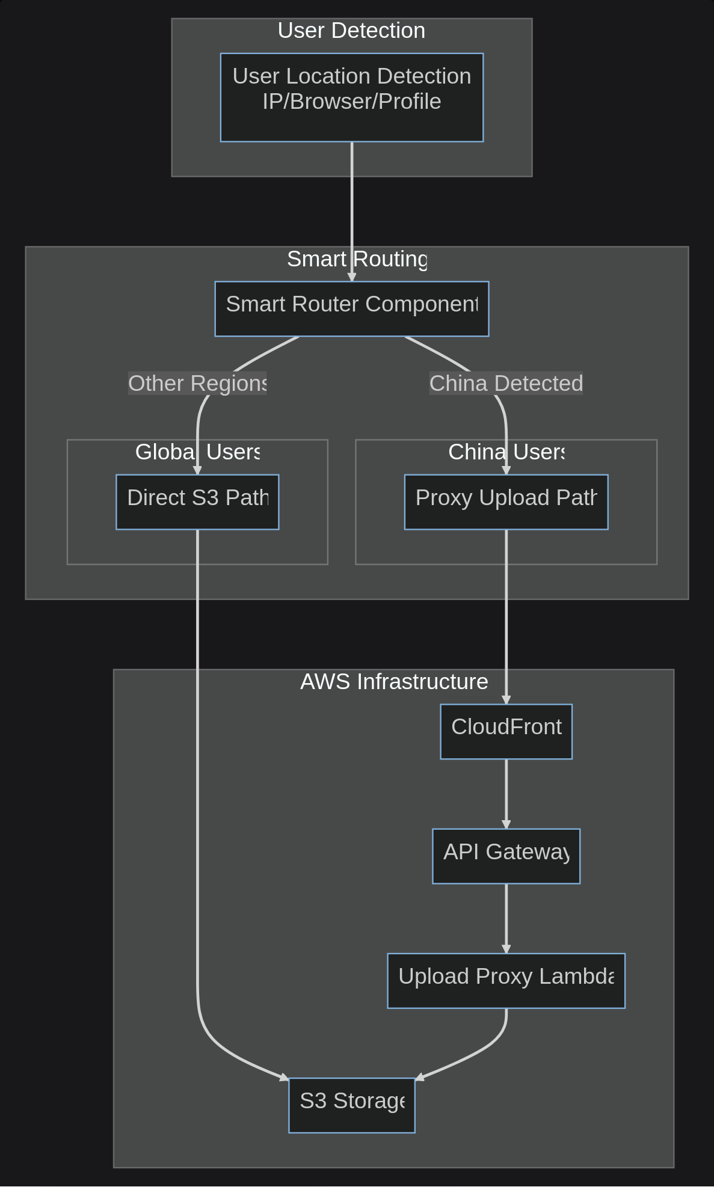
scroll to position [8452, 0]
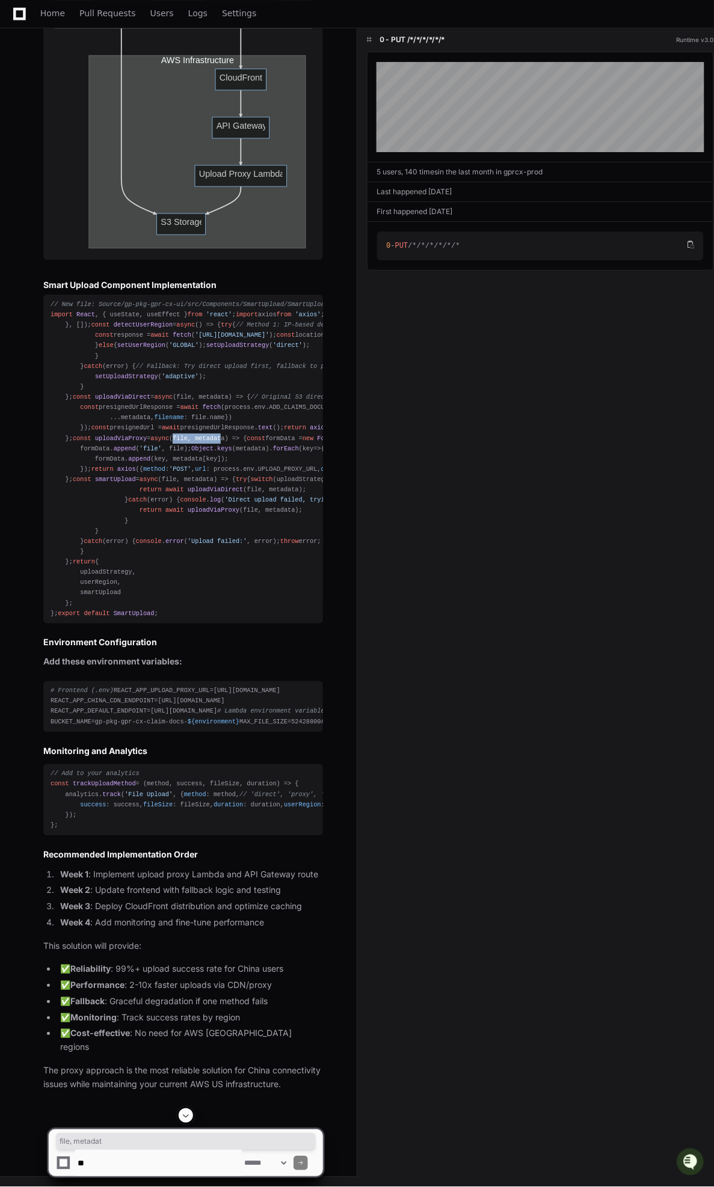
drag, startPoint x: 177, startPoint y: 797, endPoint x: 227, endPoint y: 796, distance: 50.5
click at [224, 442] on span "file, metadata" at bounding box center [199, 438] width 52 height 7
drag, startPoint x: 115, startPoint y: 687, endPoint x: 219, endPoint y: 683, distance: 104.7
click at [219, 619] on div "// New file: Source/gp-pkg-gpr-cx-ui/src/Components/SmartUpload/SmartUpload.jsx…" at bounding box center [183, 458] width 265 height 319
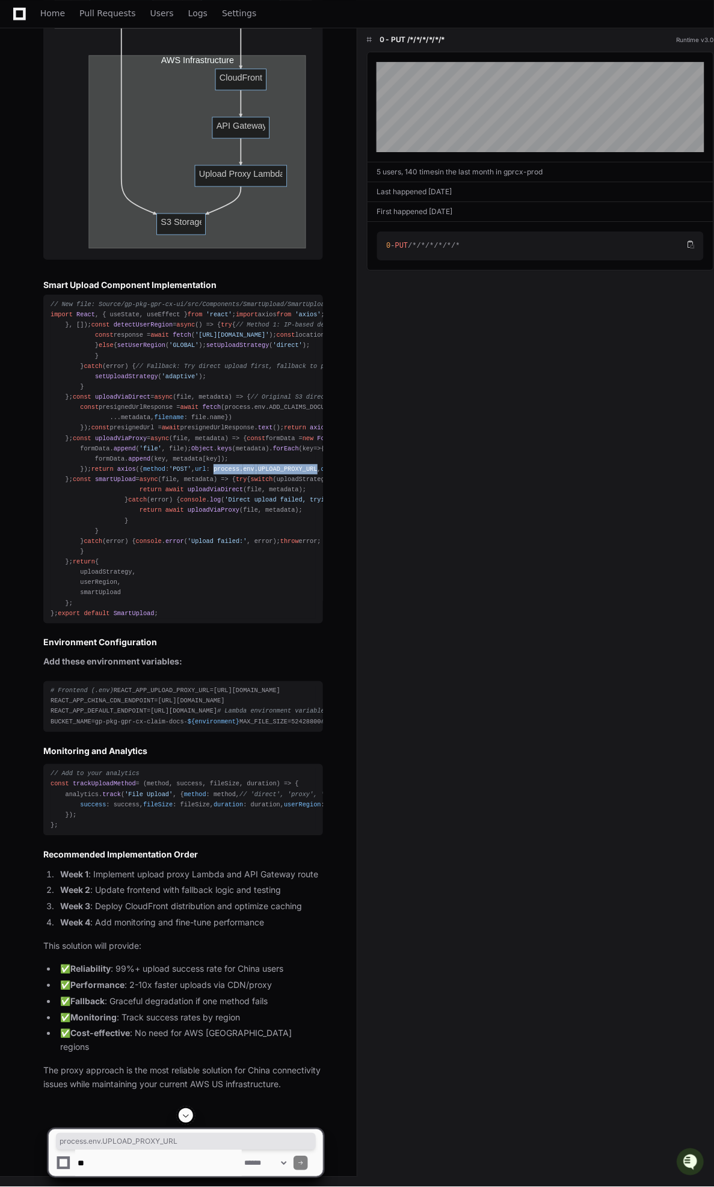
copy div "process. env . UPLOAD_PROXY_URL"
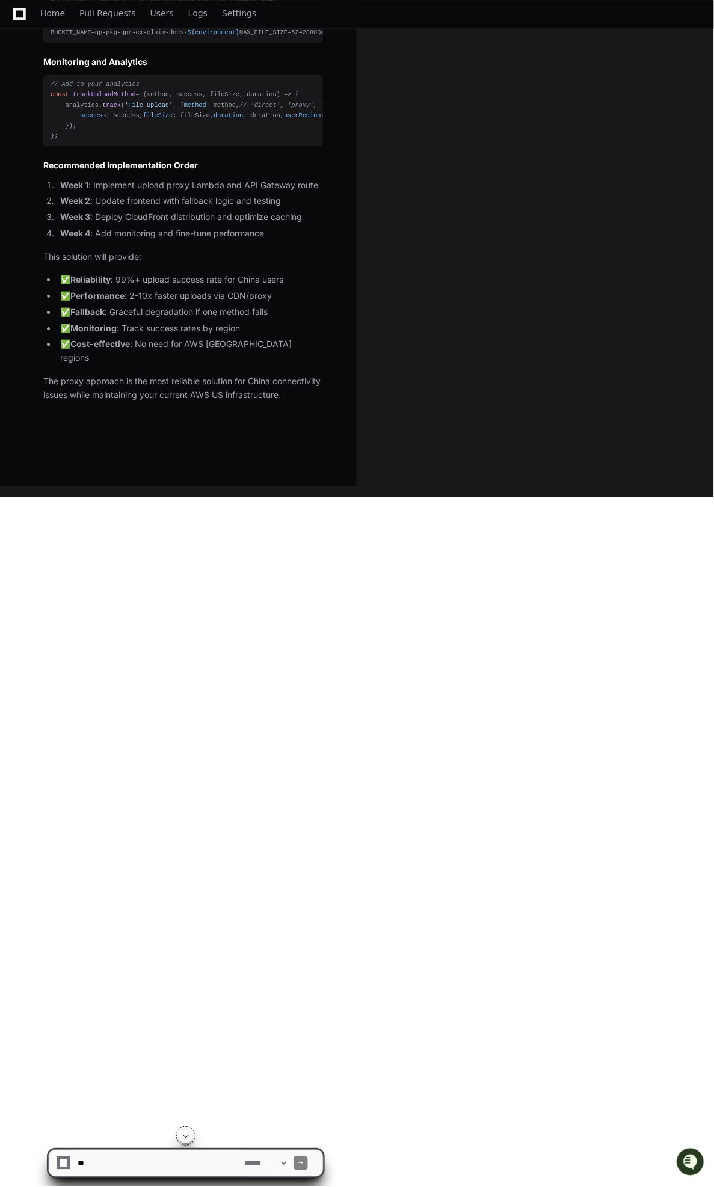
scroll to position [7389, 0]
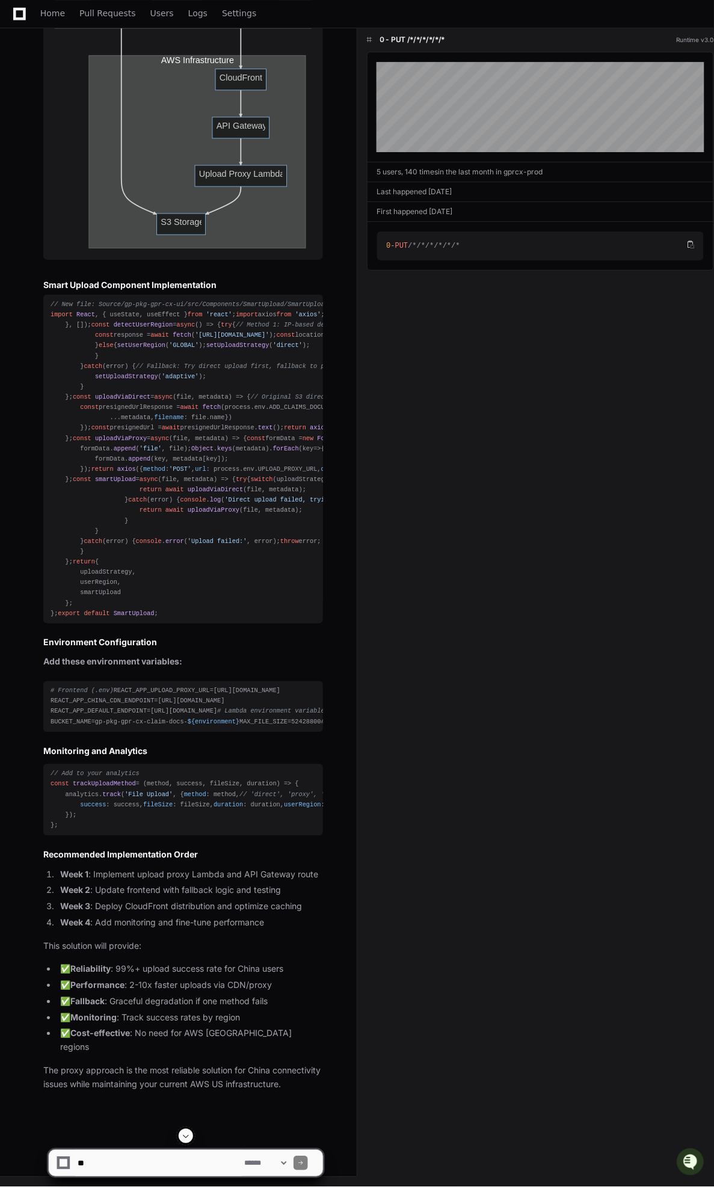
click at [118, 1161] on textarea at bounding box center [158, 1163] width 167 height 26
type textarea "**********"
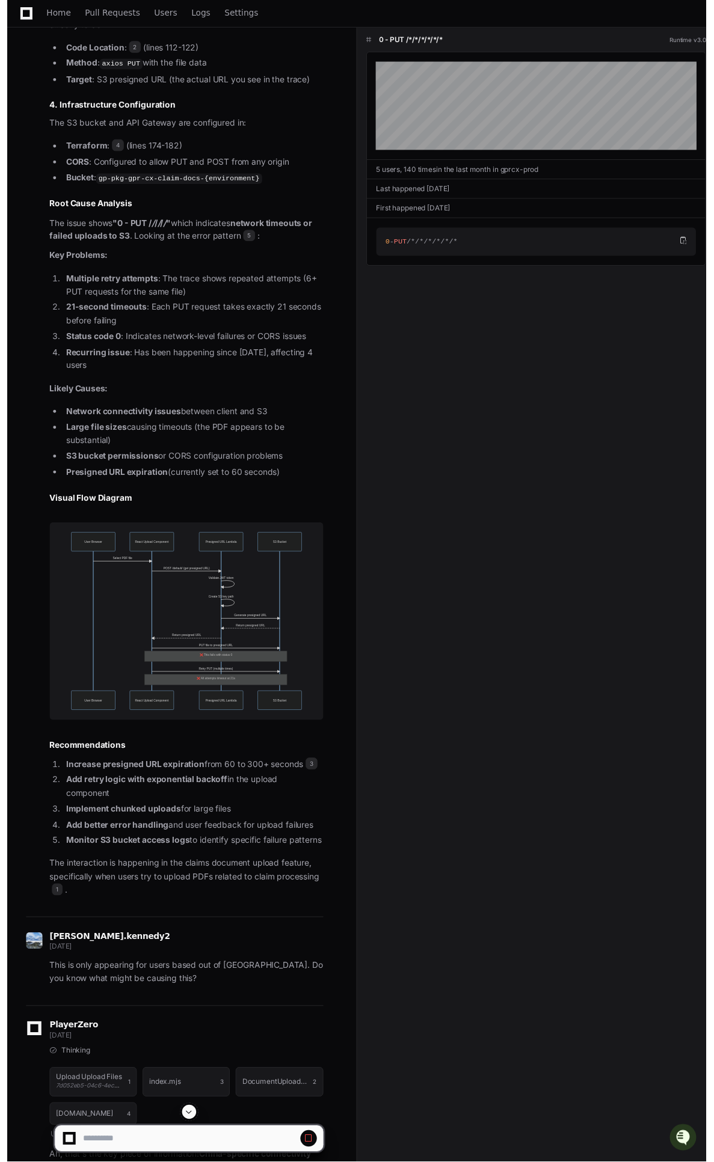
scroll to position [1268, 0]
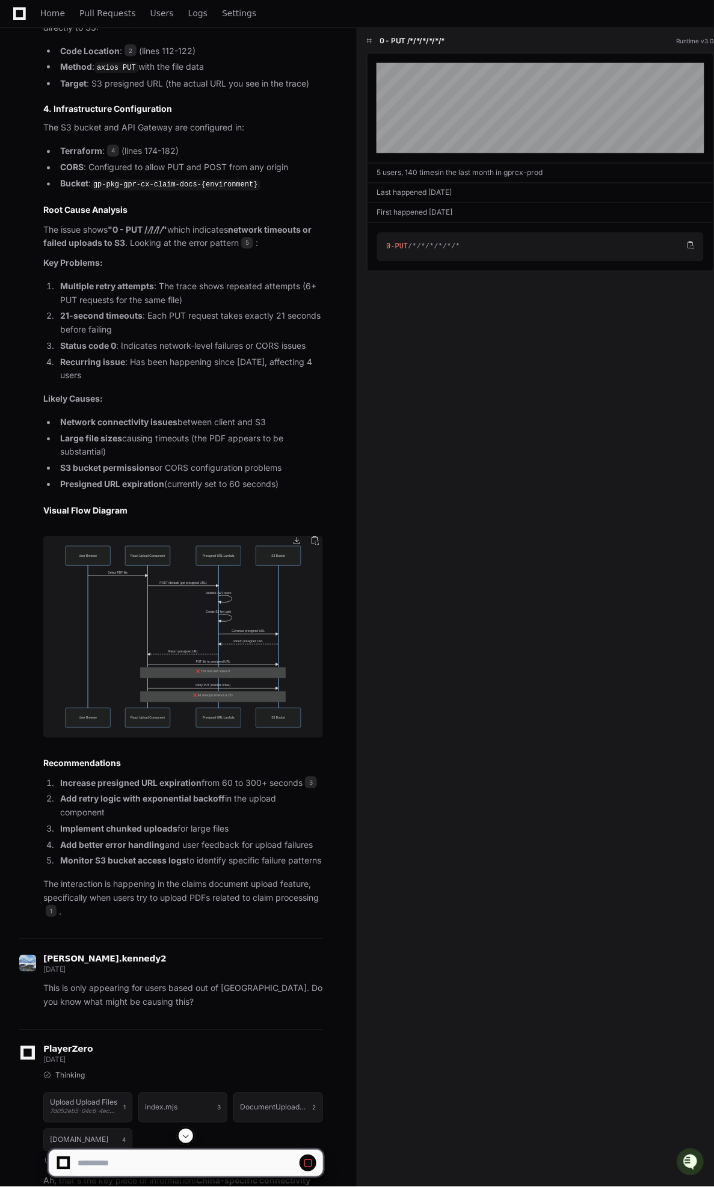
click at [225, 646] on img at bounding box center [183, 637] width 280 height 202
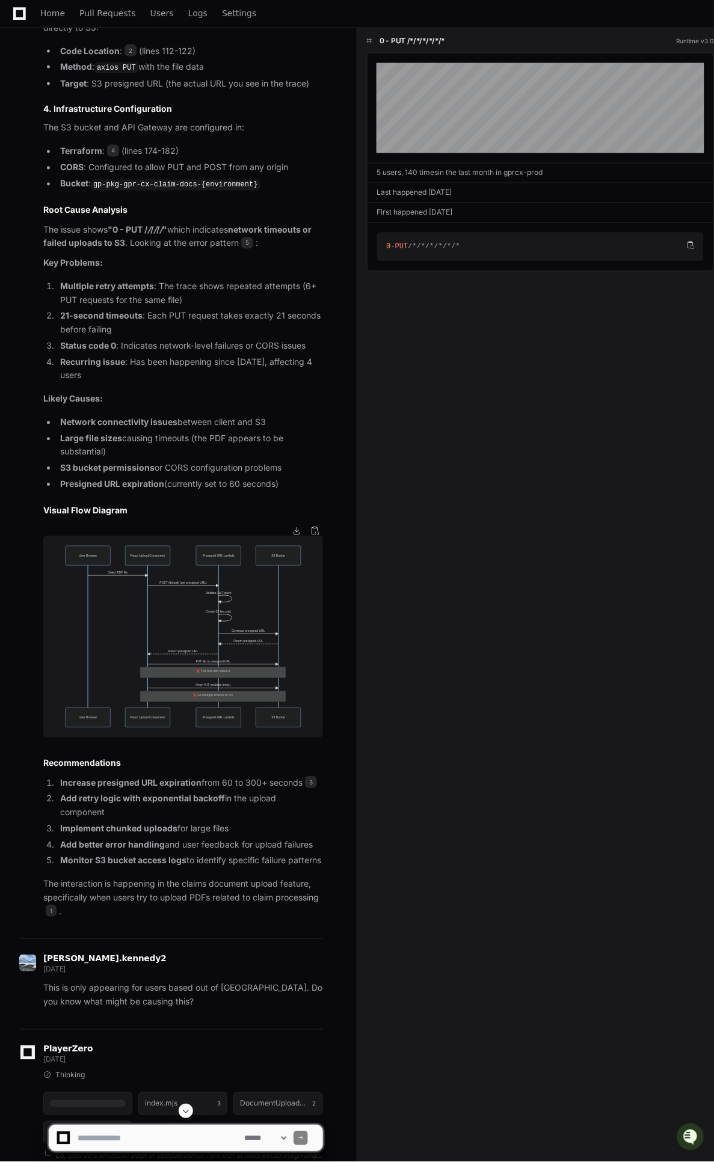
click at [244, 641] on img at bounding box center [183, 637] width 280 height 202
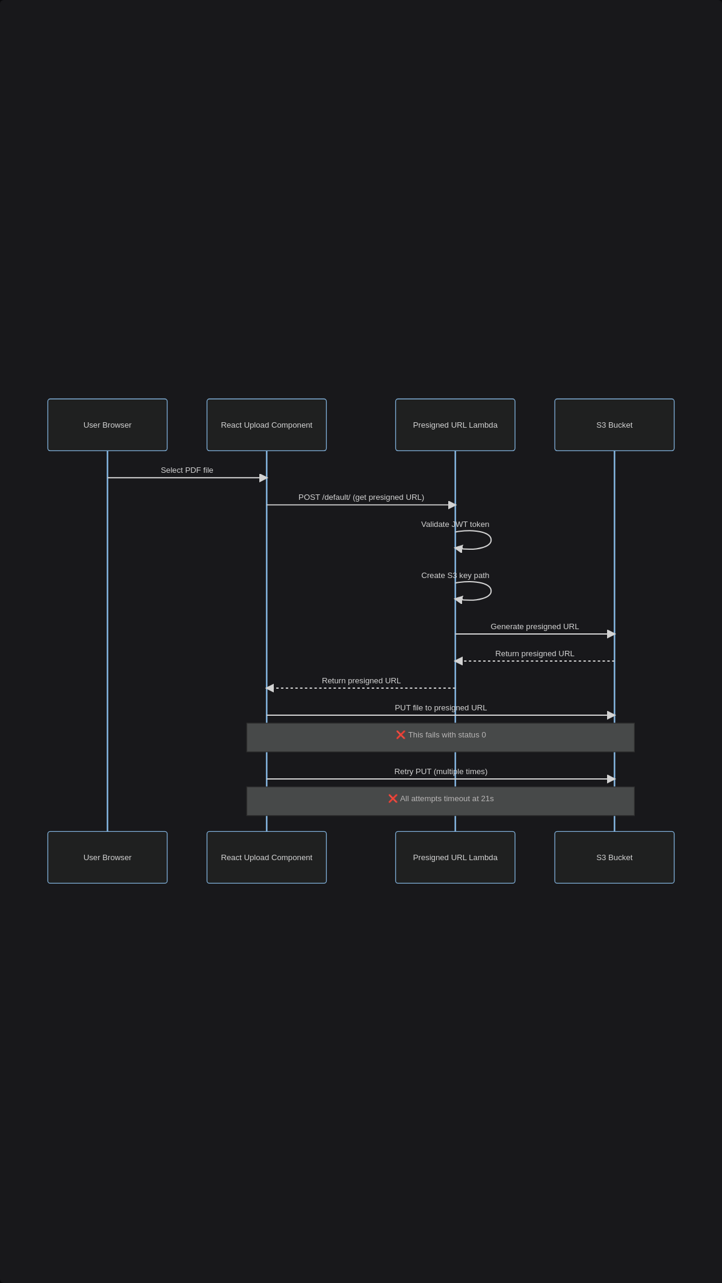
click at [402, 941] on img at bounding box center [361, 641] width 722 height 1283
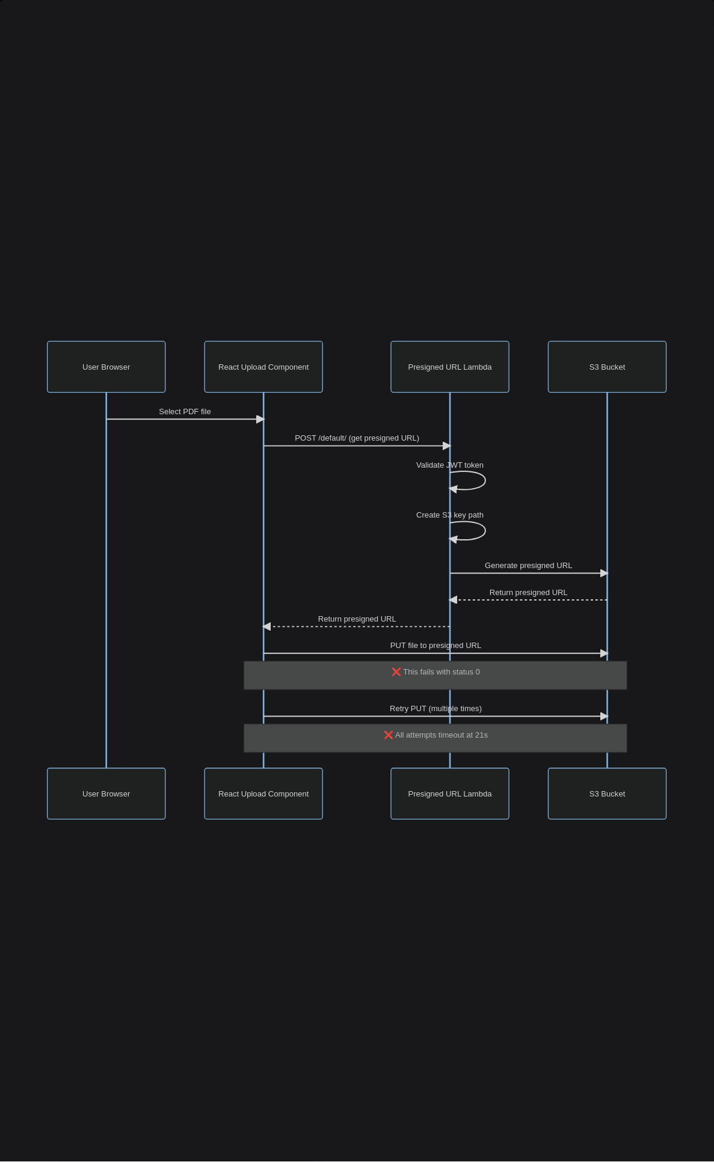
scroll to position [10636, 0]
